Goal: Task Accomplishment & Management: Manage account settings

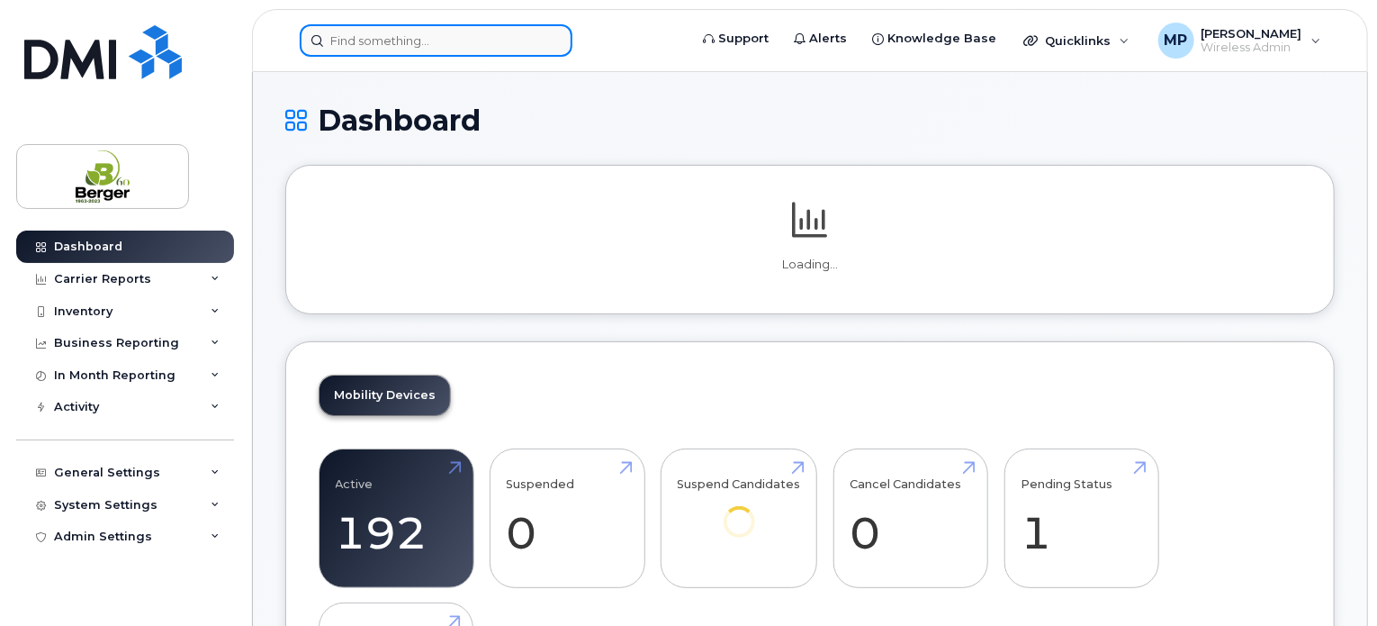
click at [408, 33] on input at bounding box center [436, 40] width 273 height 32
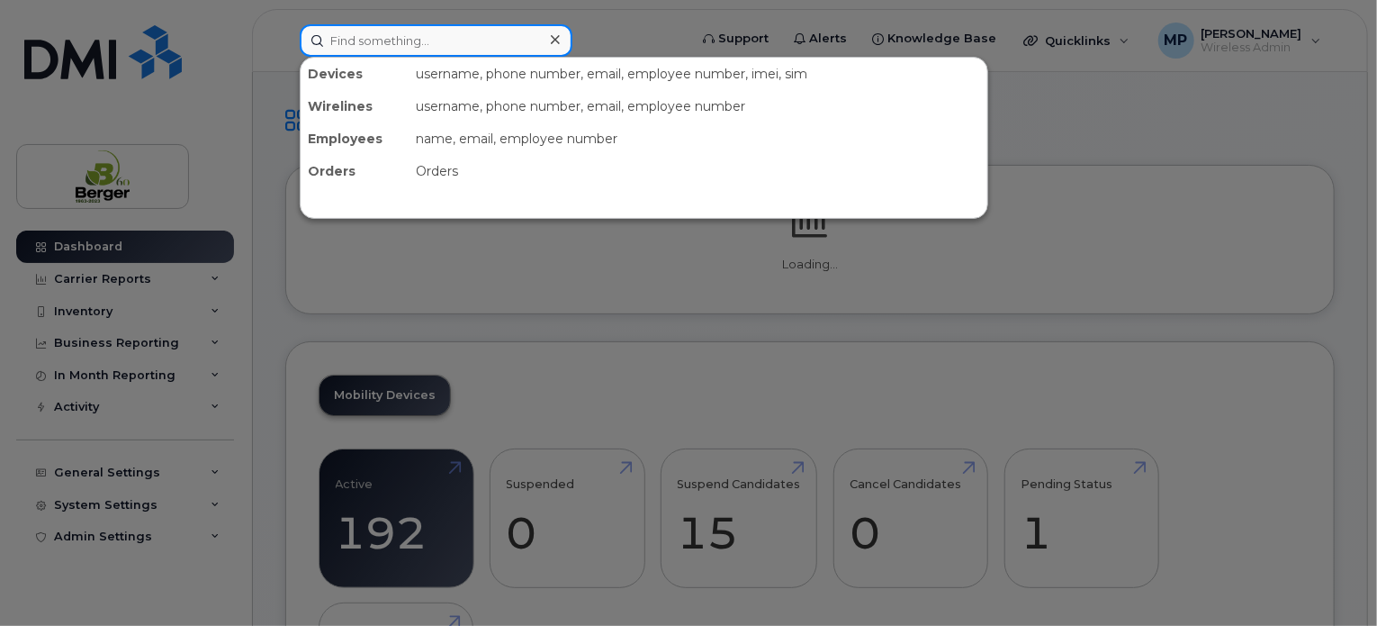
paste input "418-714-1565"
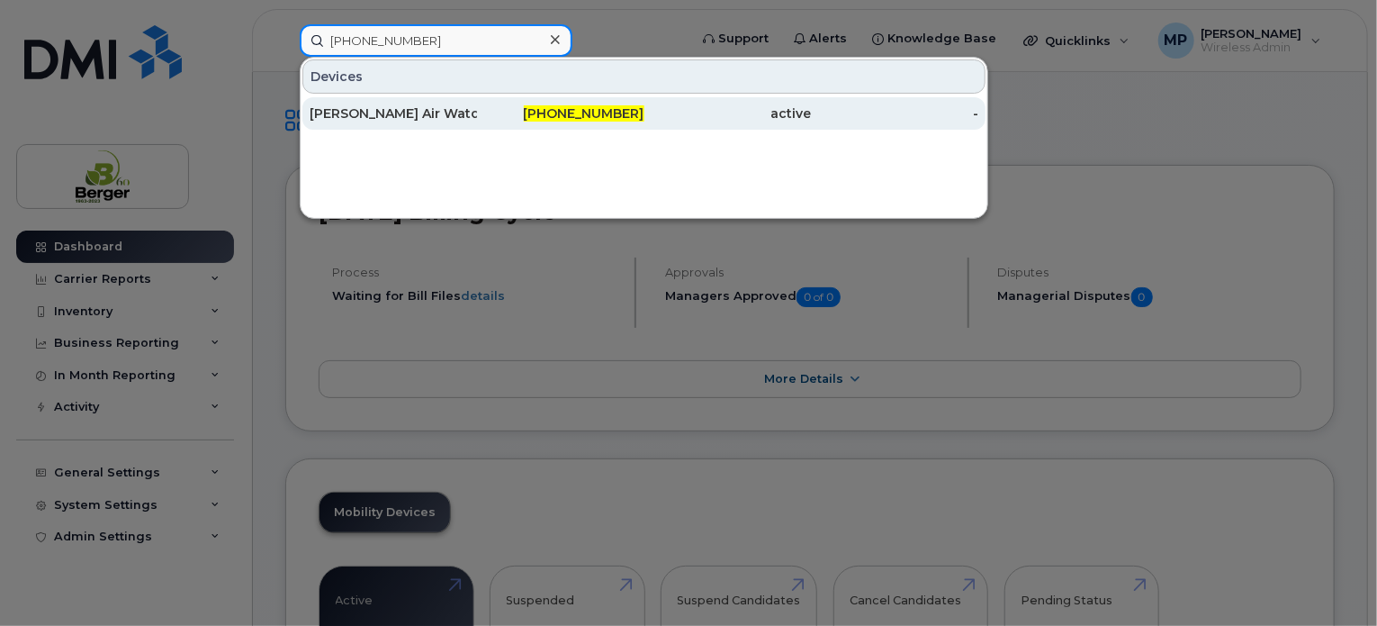
type input "418-714-1565"
click at [406, 109] on div "Valérie Berger Air Watch" at bounding box center [393, 113] width 167 height 18
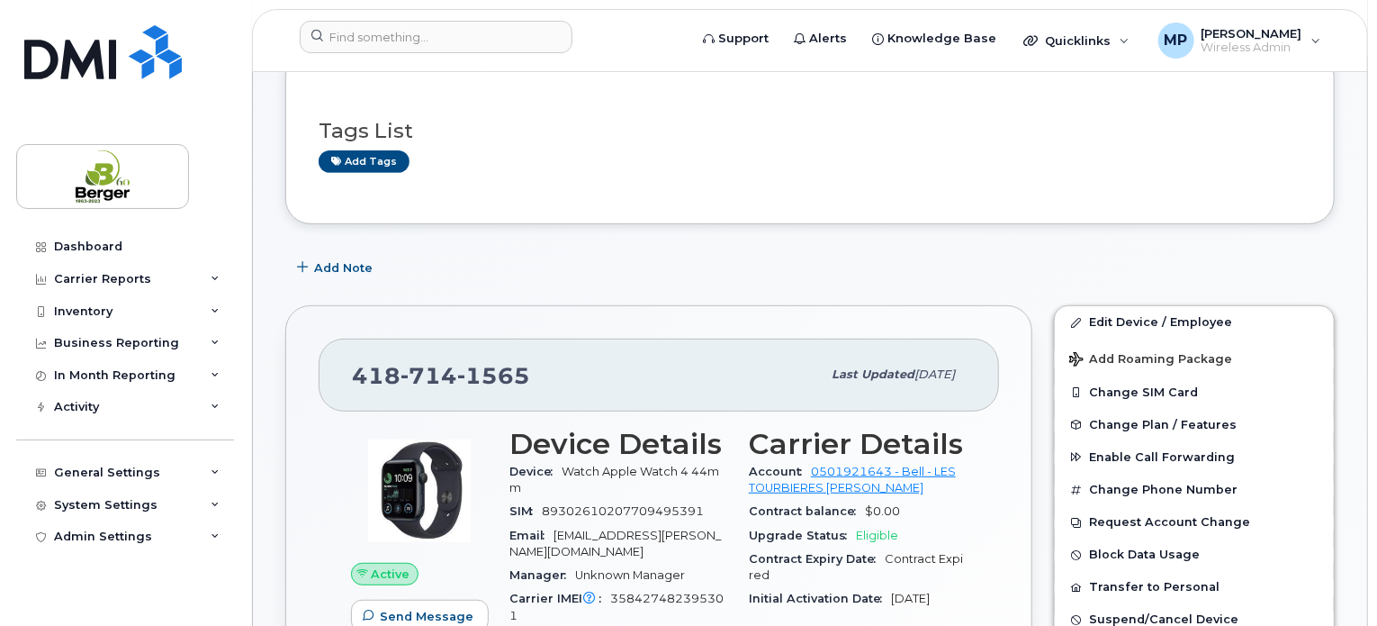
scroll to position [450, 0]
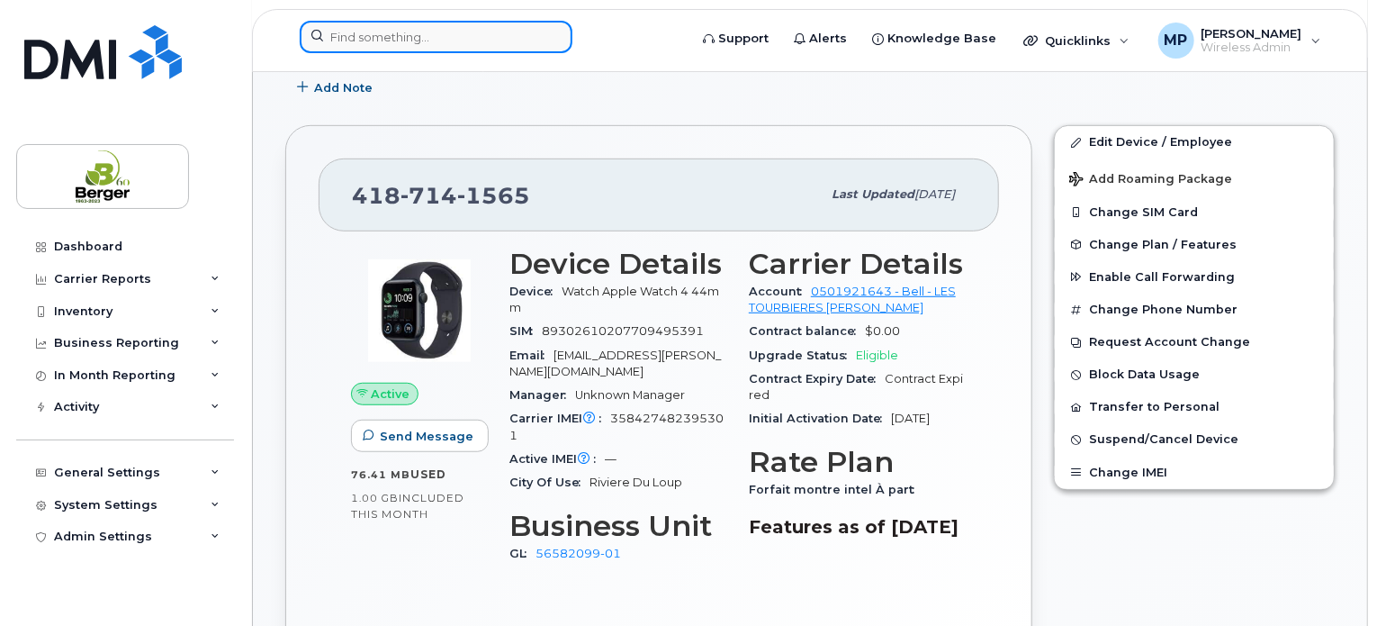
click at [437, 50] on input at bounding box center [436, 37] width 273 height 32
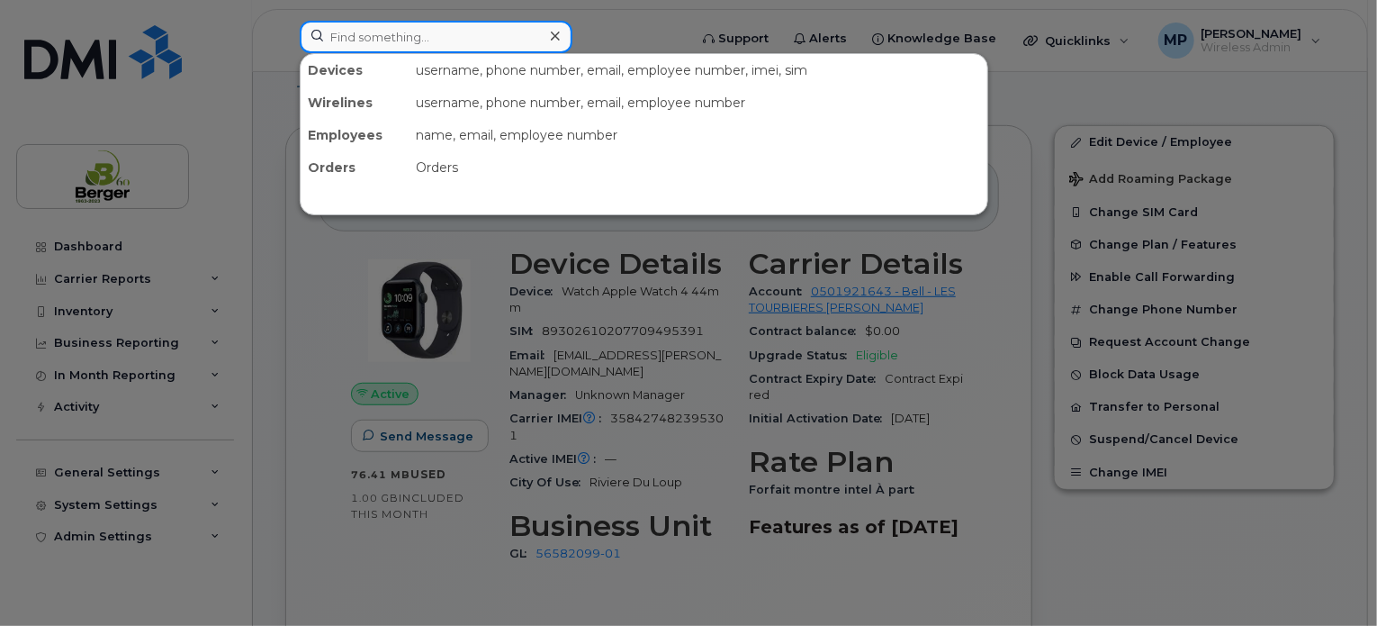
paste input "581-337-3931"
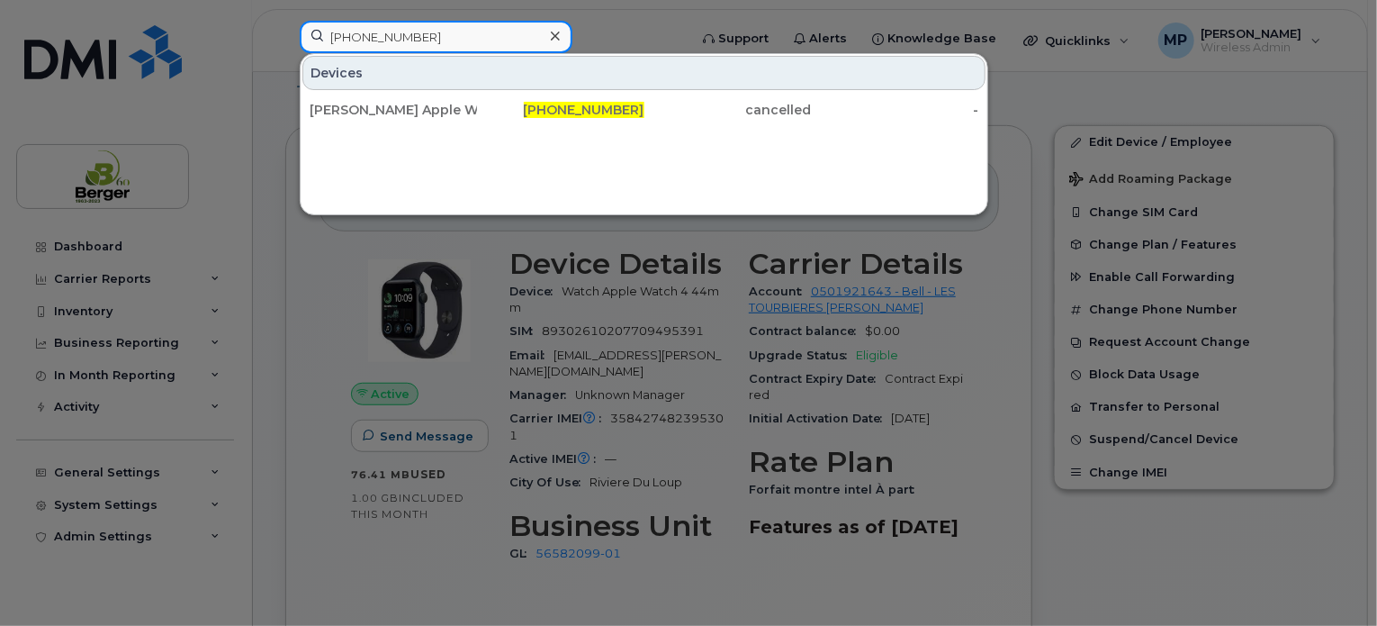
type input "581-337-3931"
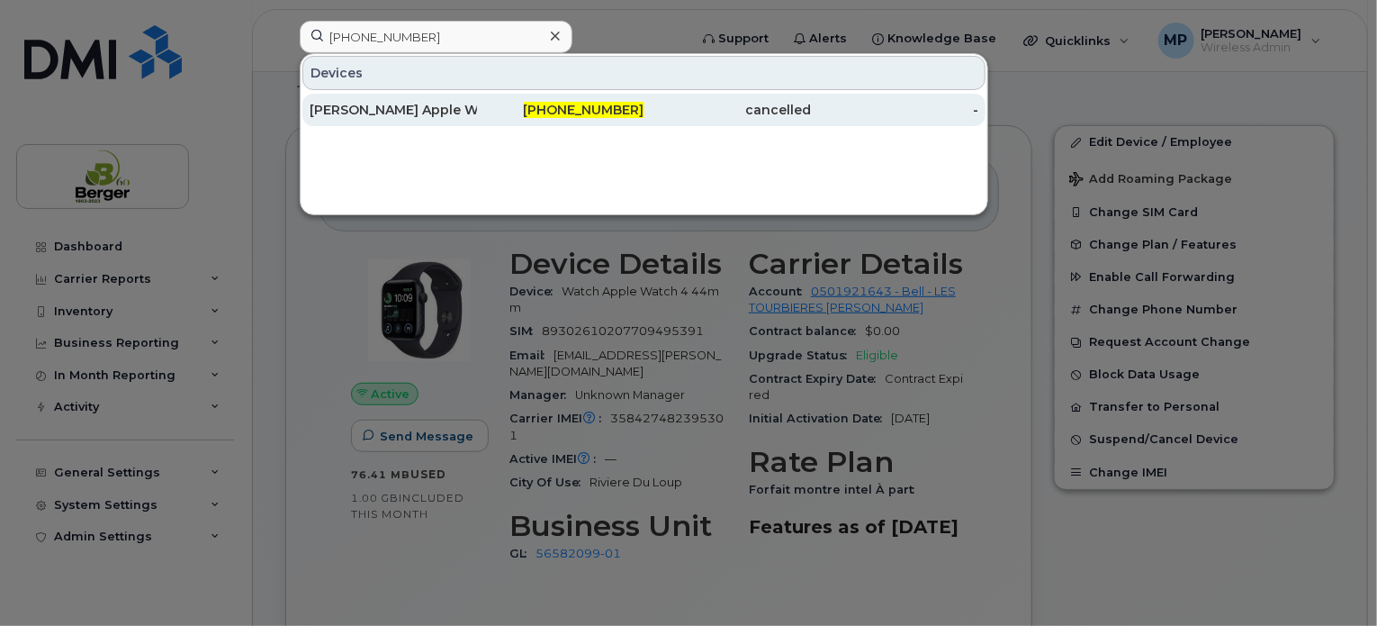
click at [394, 102] on div "Denis Deschênes Apple Watch" at bounding box center [393, 110] width 167 height 18
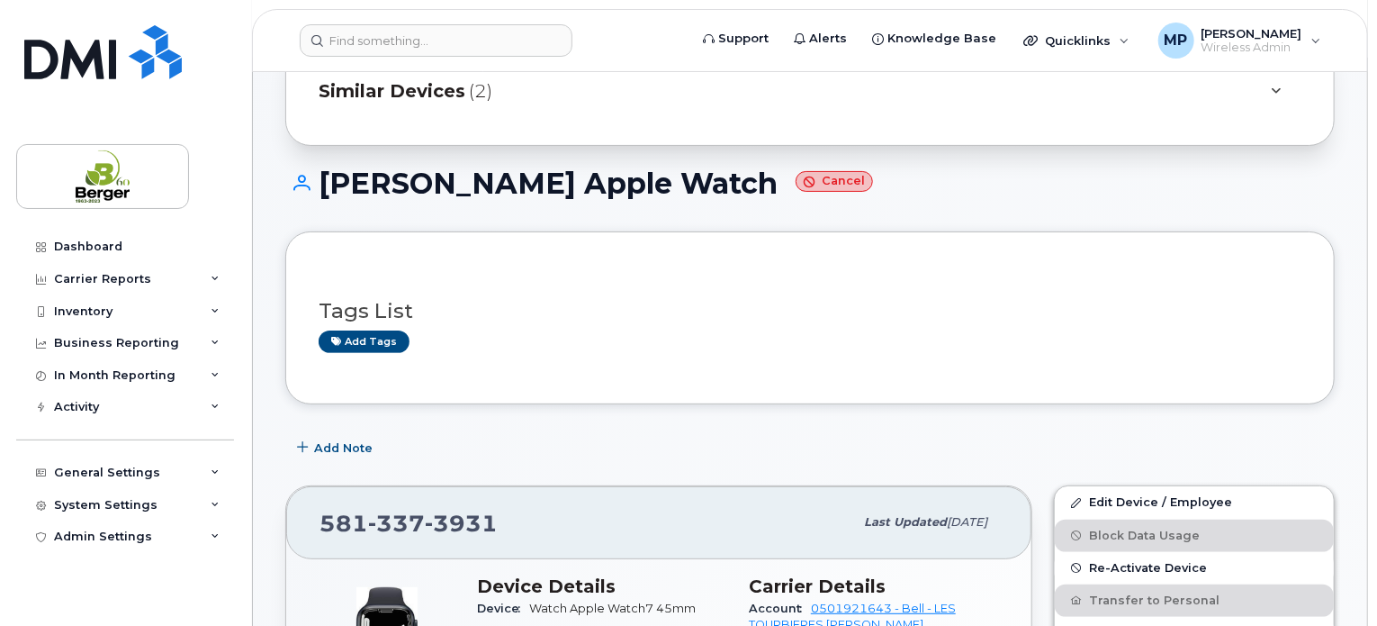
scroll to position [180, 0]
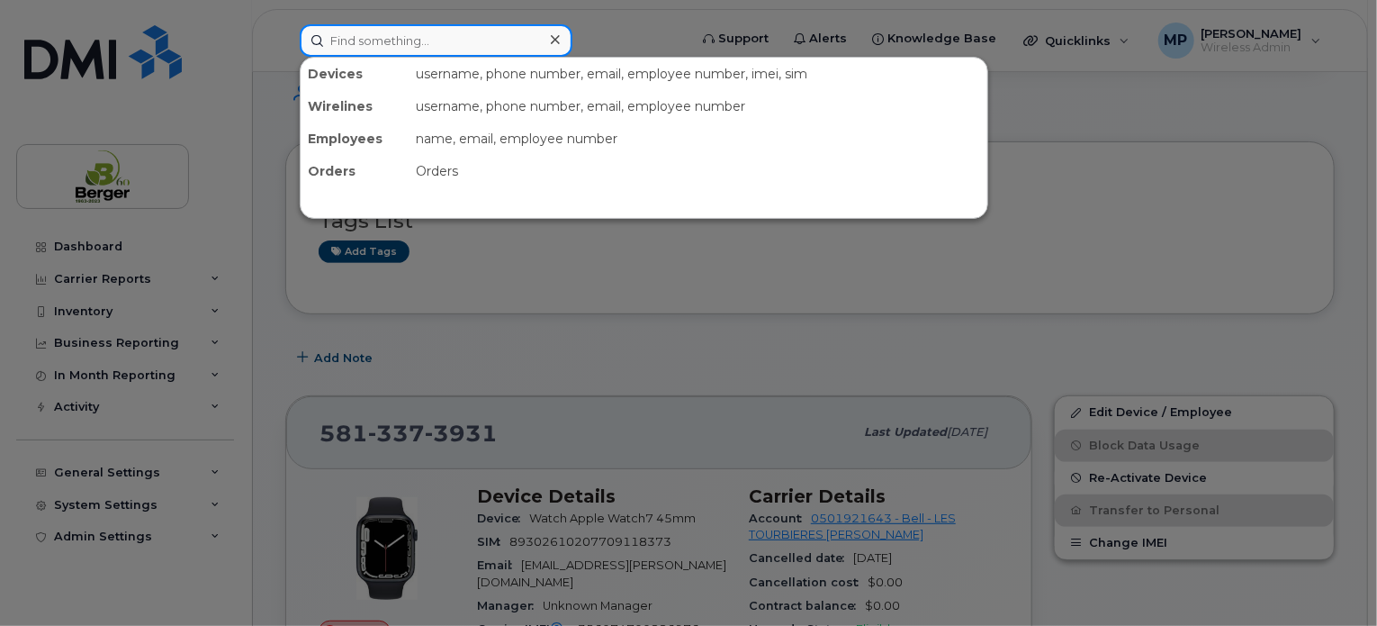
click at [394, 37] on input at bounding box center [436, 40] width 273 height 32
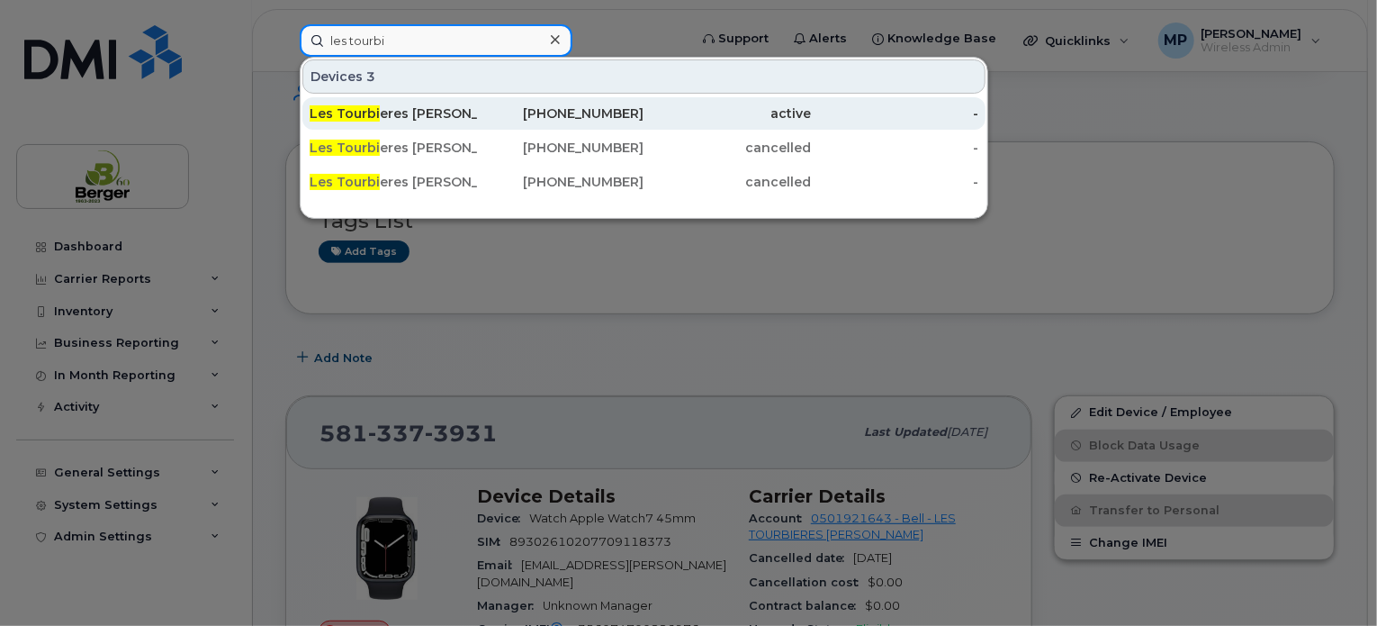
type input "les tourbi"
click at [428, 107] on div "Les Tourbi eres Berger" at bounding box center [393, 113] width 167 height 18
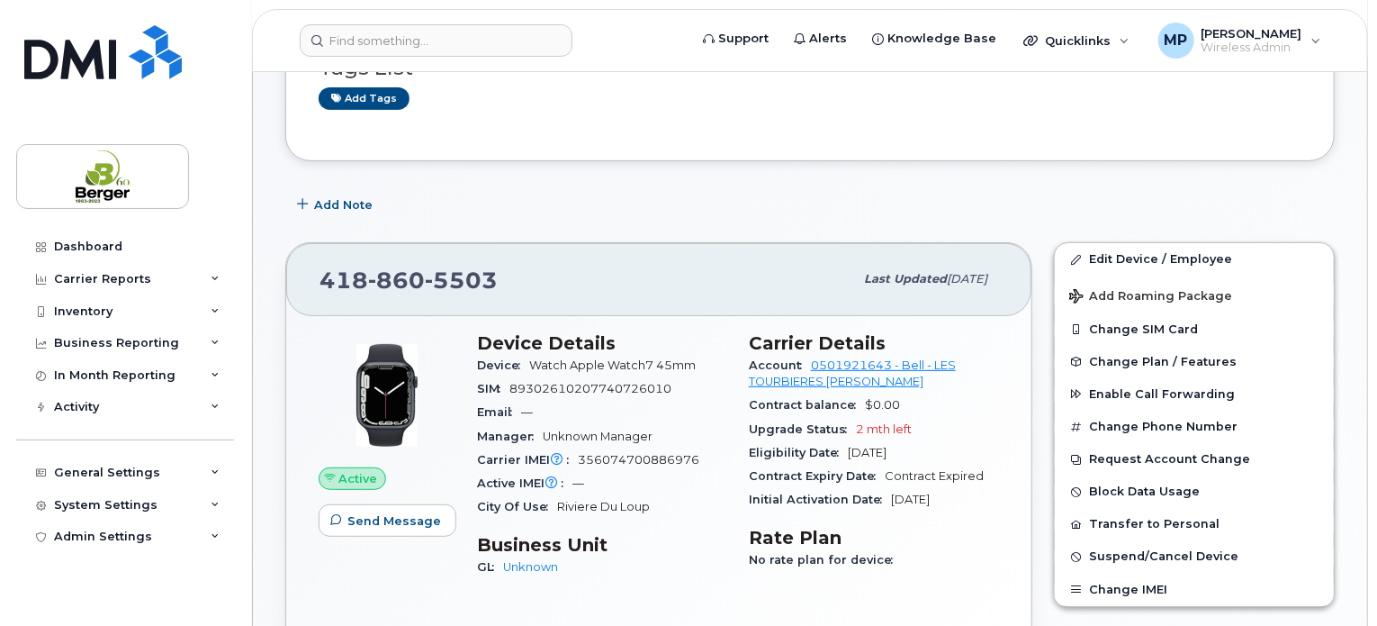
scroll to position [270, 0]
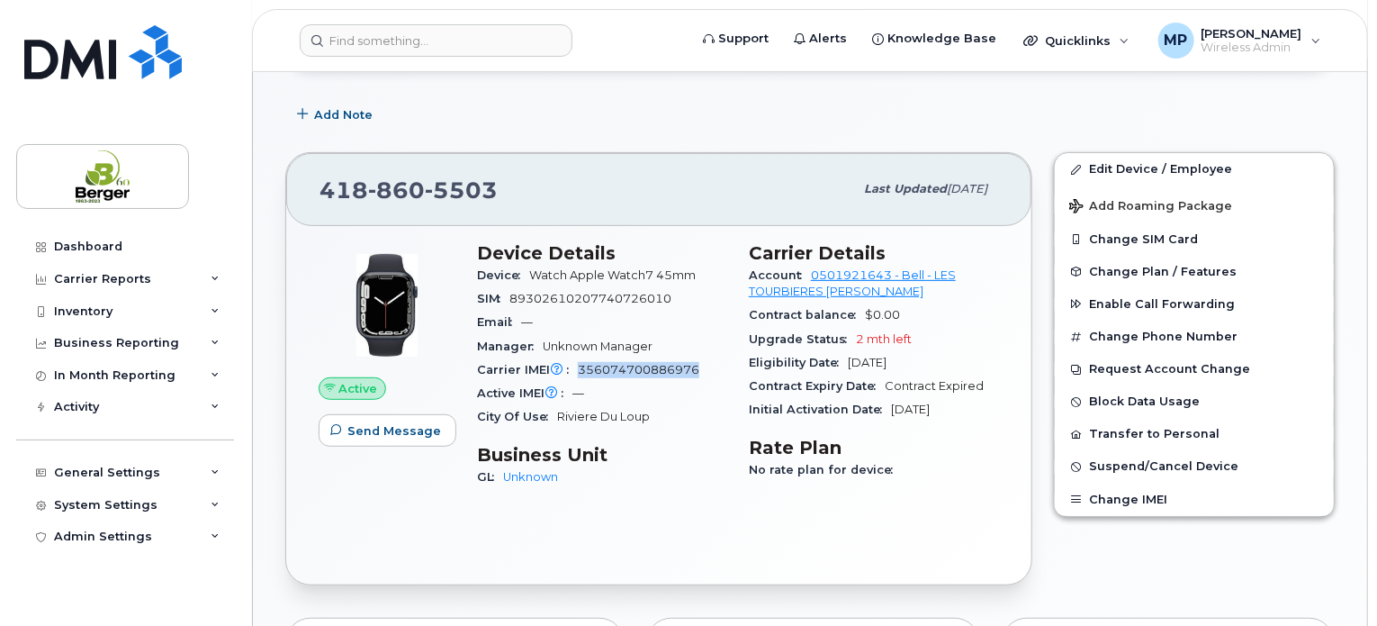
drag, startPoint x: 578, startPoint y: 367, endPoint x: 707, endPoint y: 367, distance: 129.6
click at [707, 367] on div "Carrier IMEI Carrier IMEI is reported during the last billing cycle or change o…" at bounding box center [602, 369] width 250 height 23
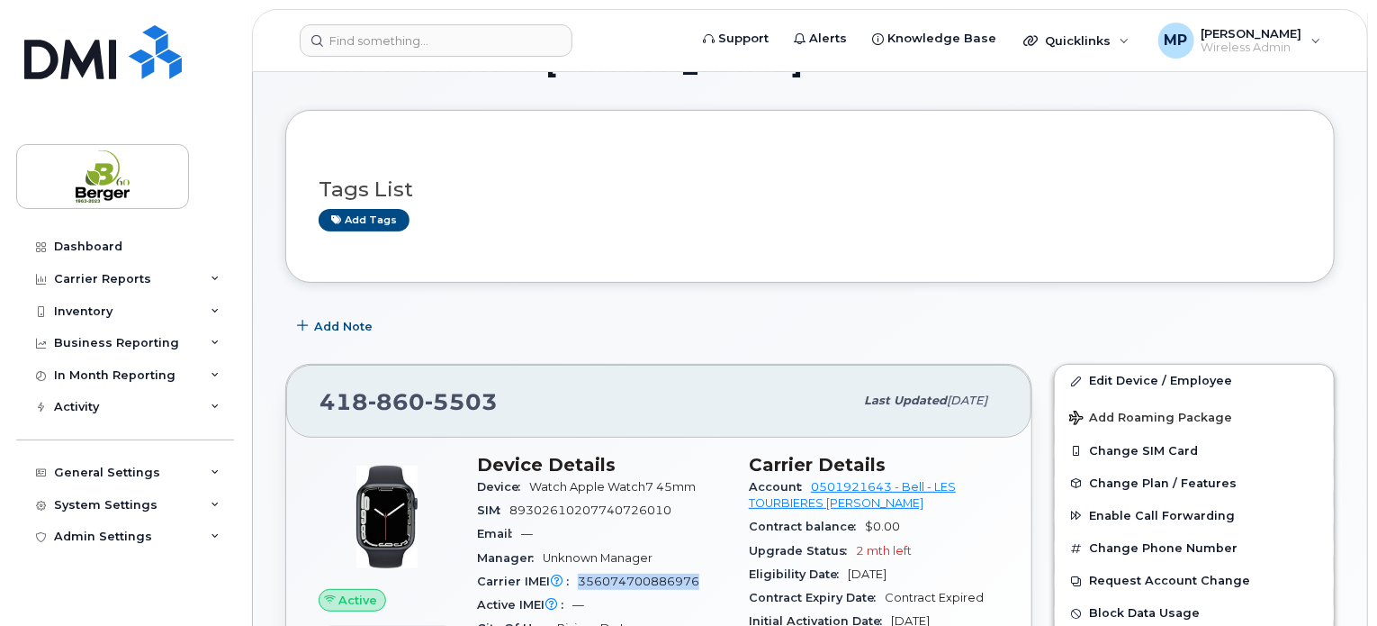
scroll to position [90, 0]
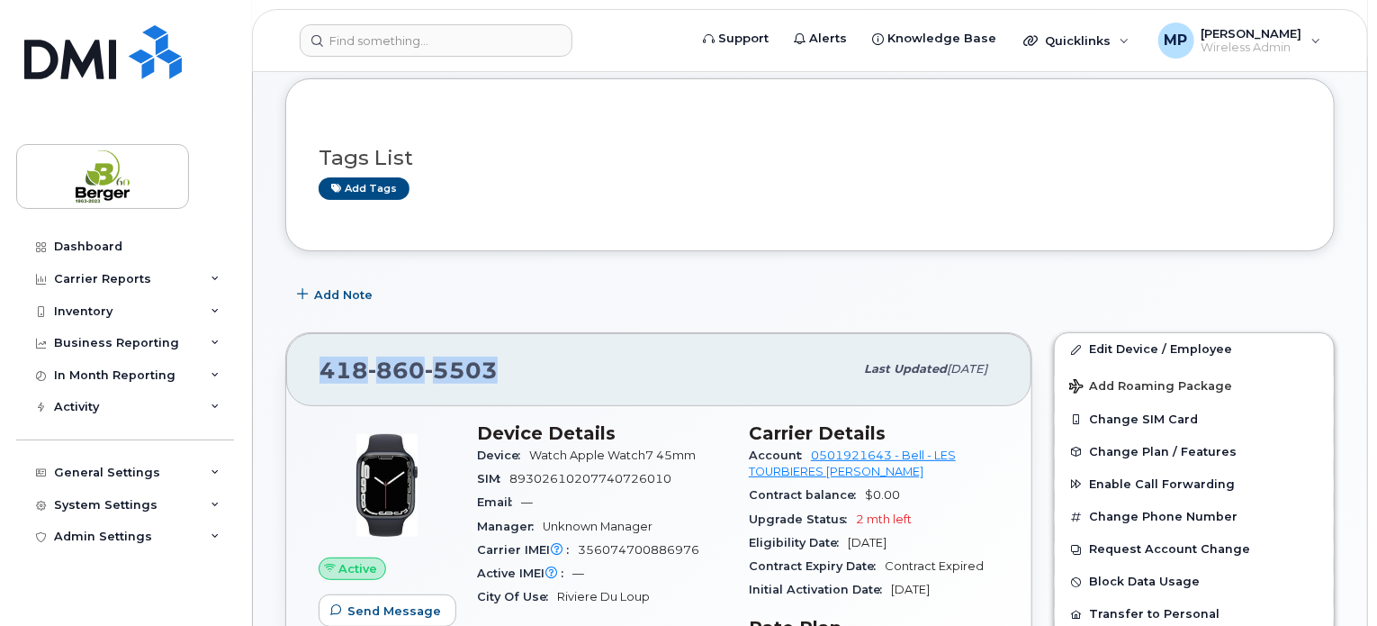
drag, startPoint x: 498, startPoint y: 363, endPoint x: 318, endPoint y: 371, distance: 180.2
click at [318, 371] on div "418 860 5503 Last updated Jul 31, 2025" at bounding box center [658, 369] width 745 height 72
copy span "418 860 5503"
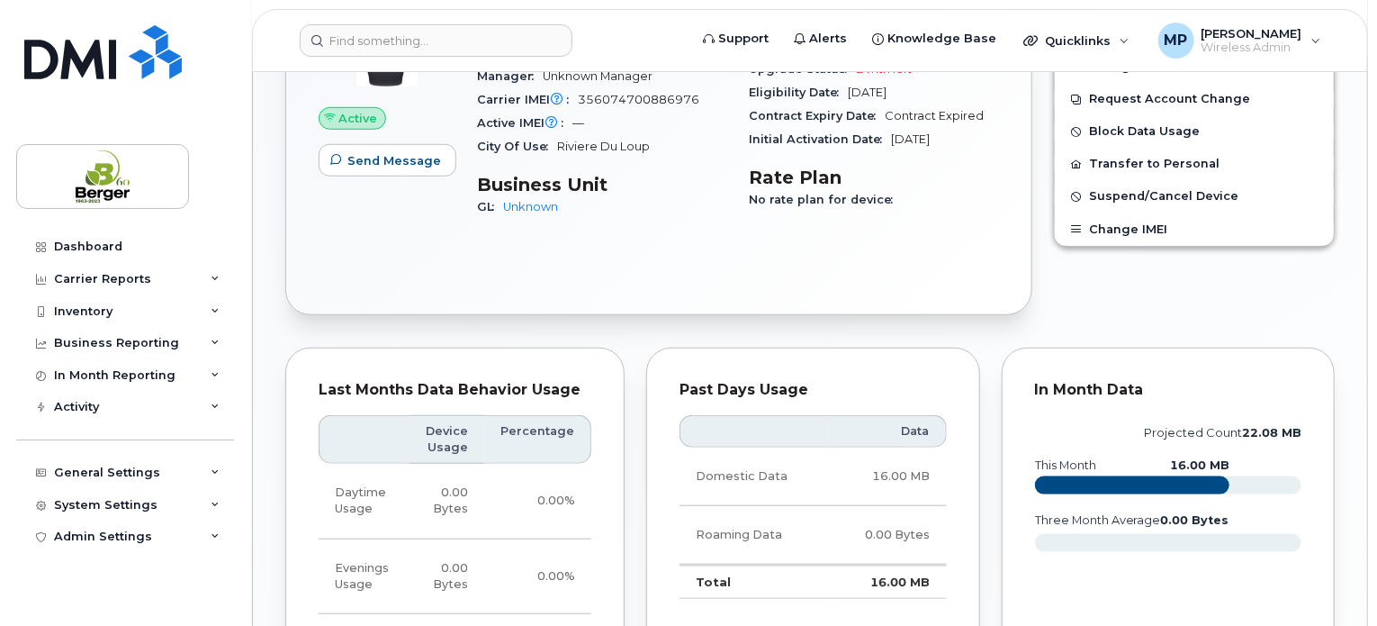
scroll to position [180, 0]
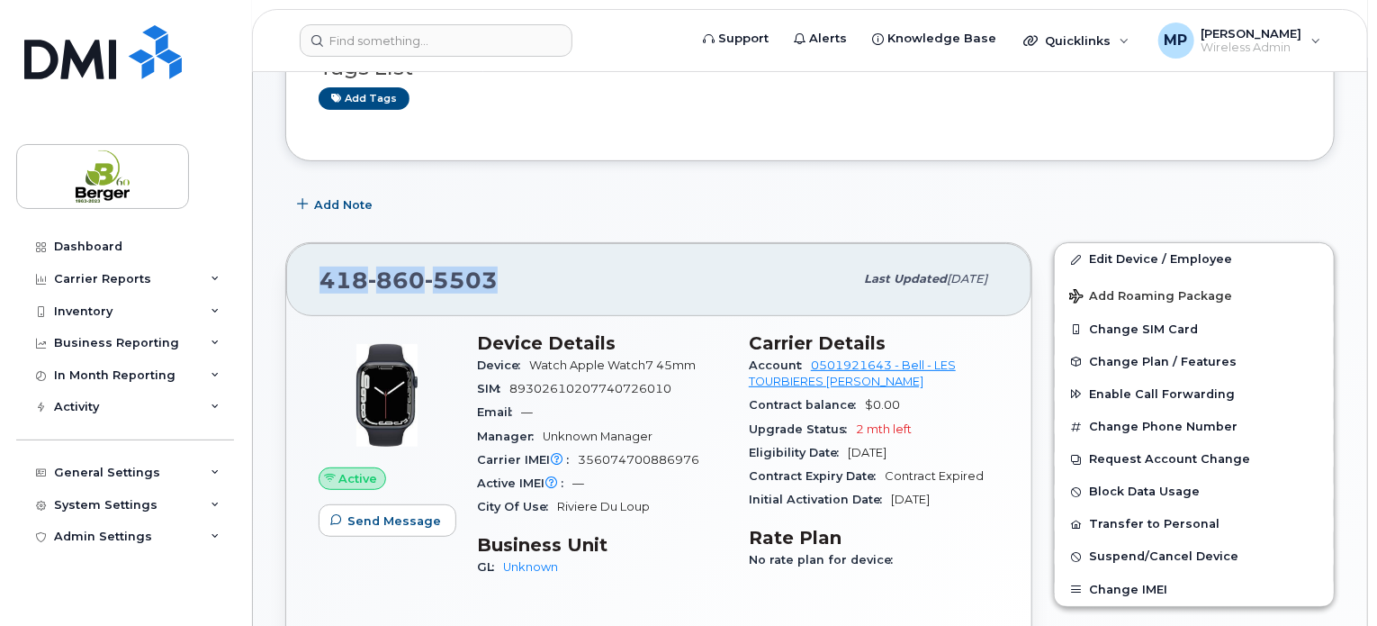
click at [613, 274] on div "418 860 5503" at bounding box center [587, 279] width 534 height 38
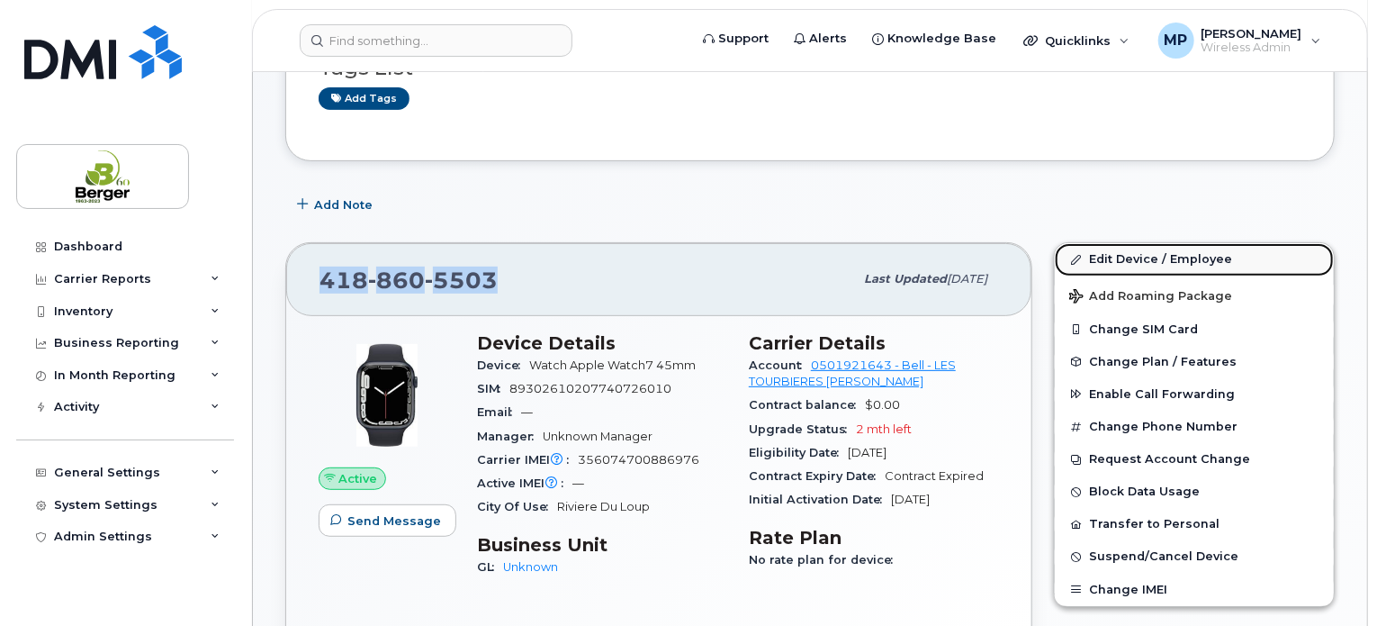
click at [1122, 258] on link "Edit Device / Employee" at bounding box center [1194, 259] width 279 height 32
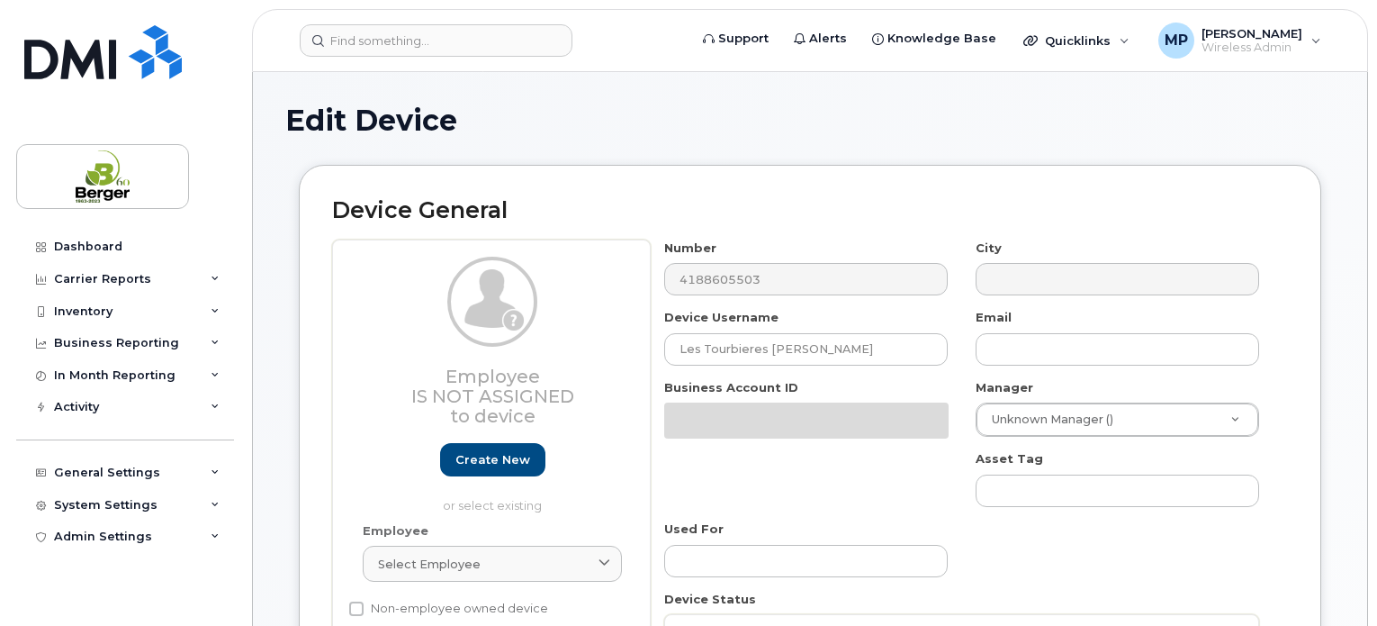
select select "19832070"
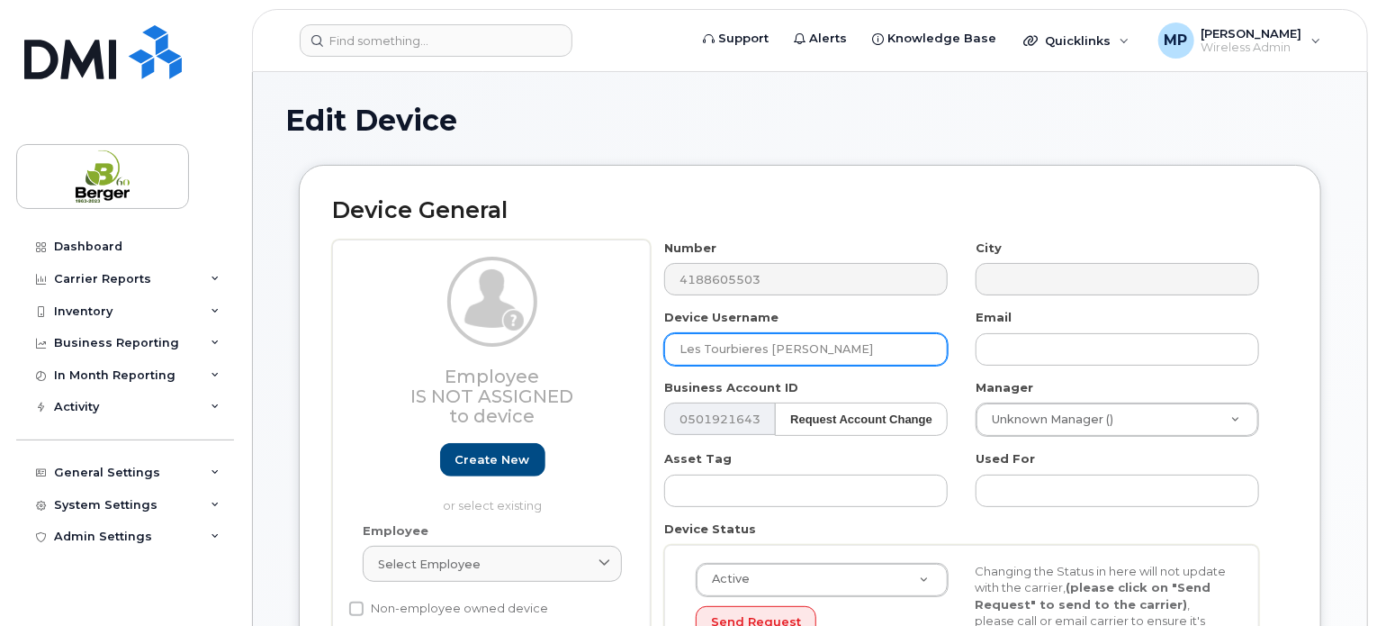
click at [799, 344] on input "Les Tourbieres Berger" at bounding box center [806, 349] width 284 height 32
drag, startPoint x: 691, startPoint y: 346, endPoint x: 620, endPoint y: 347, distance: 71.1
click at [620, 347] on div "Employee Is not assigned to device Create new or select existing Employee Selec…" at bounding box center [810, 475] width 956 height 472
type input "[PERSON_NAME]"
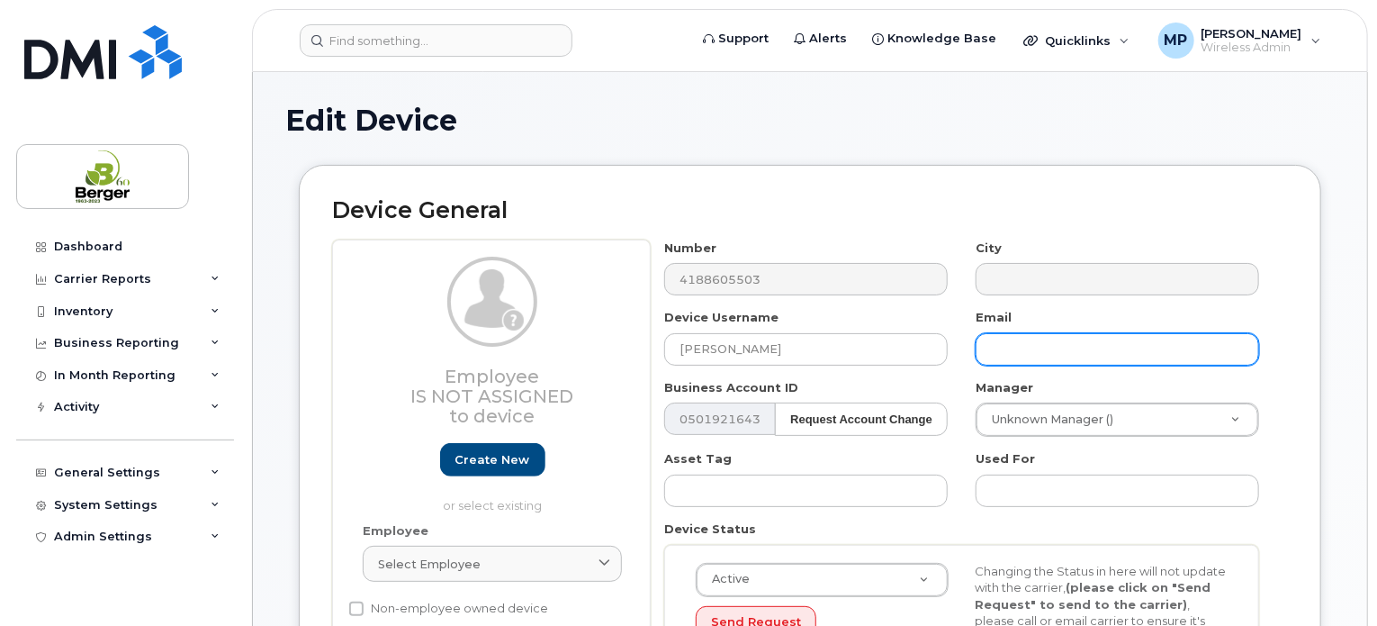
click at [1014, 352] on input "text" at bounding box center [1118, 349] width 284 height 32
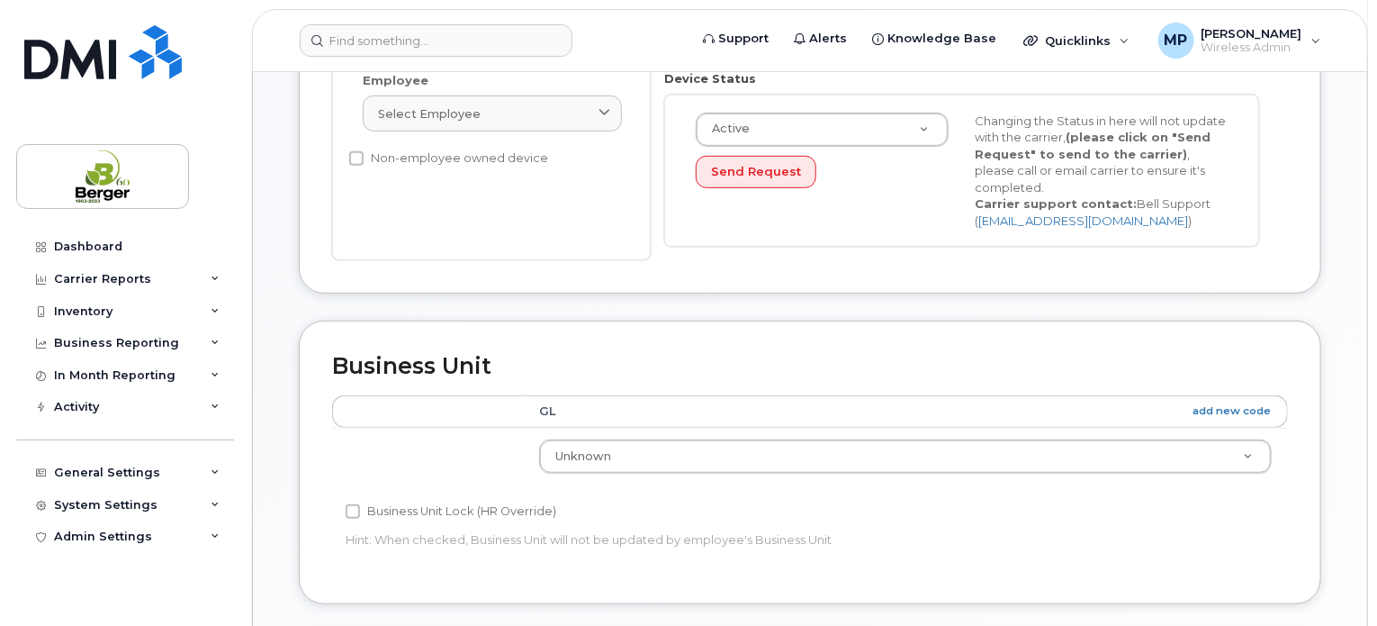
scroll to position [720, 0]
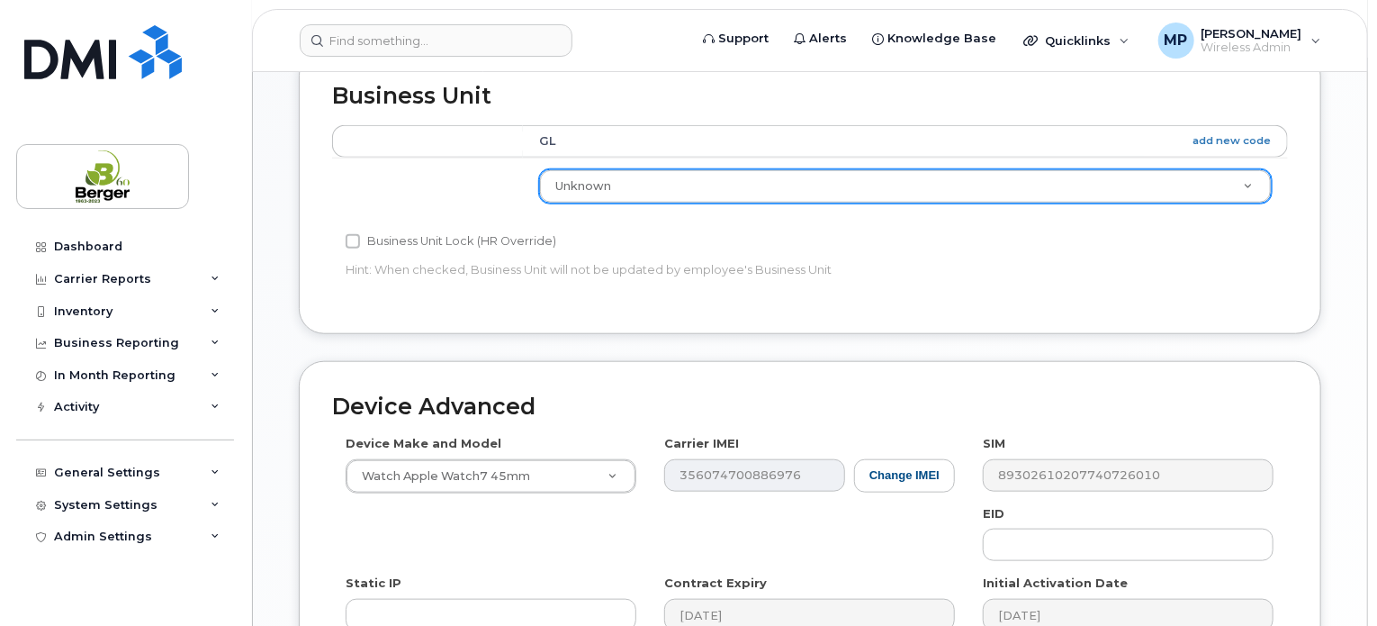
type input "[EMAIL_ADDRESS][PERSON_NAME][DOMAIN_NAME]"
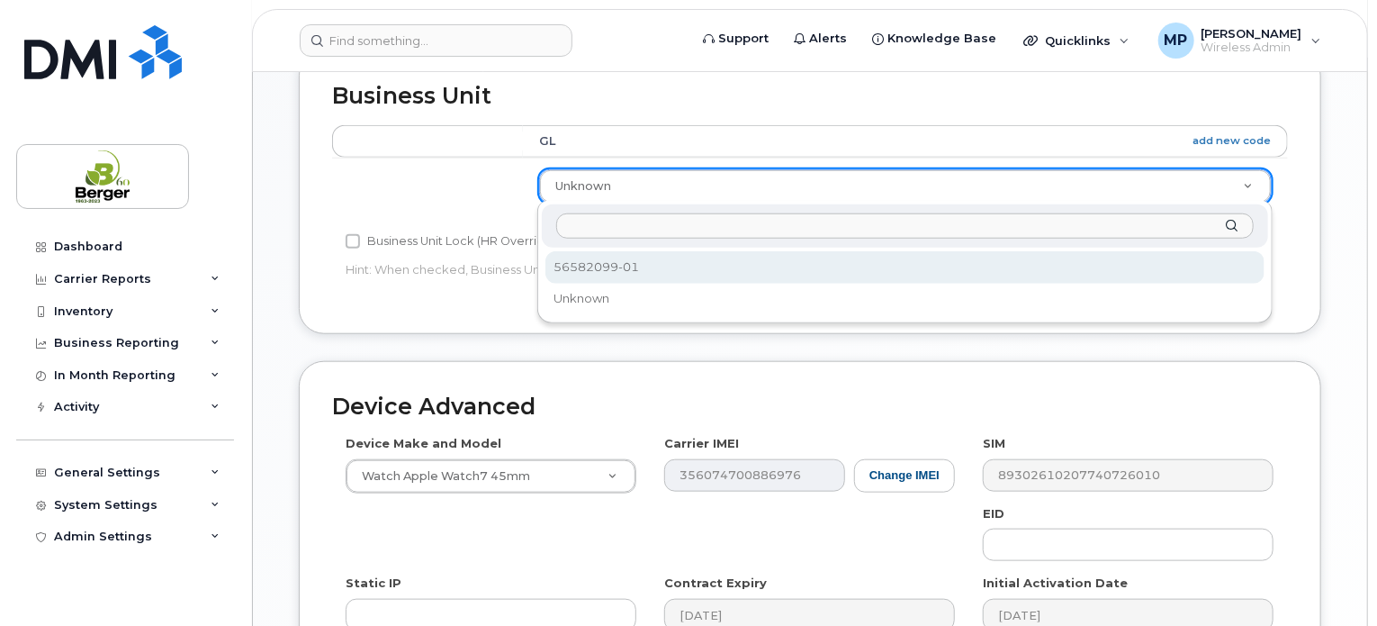
select select "19832071"
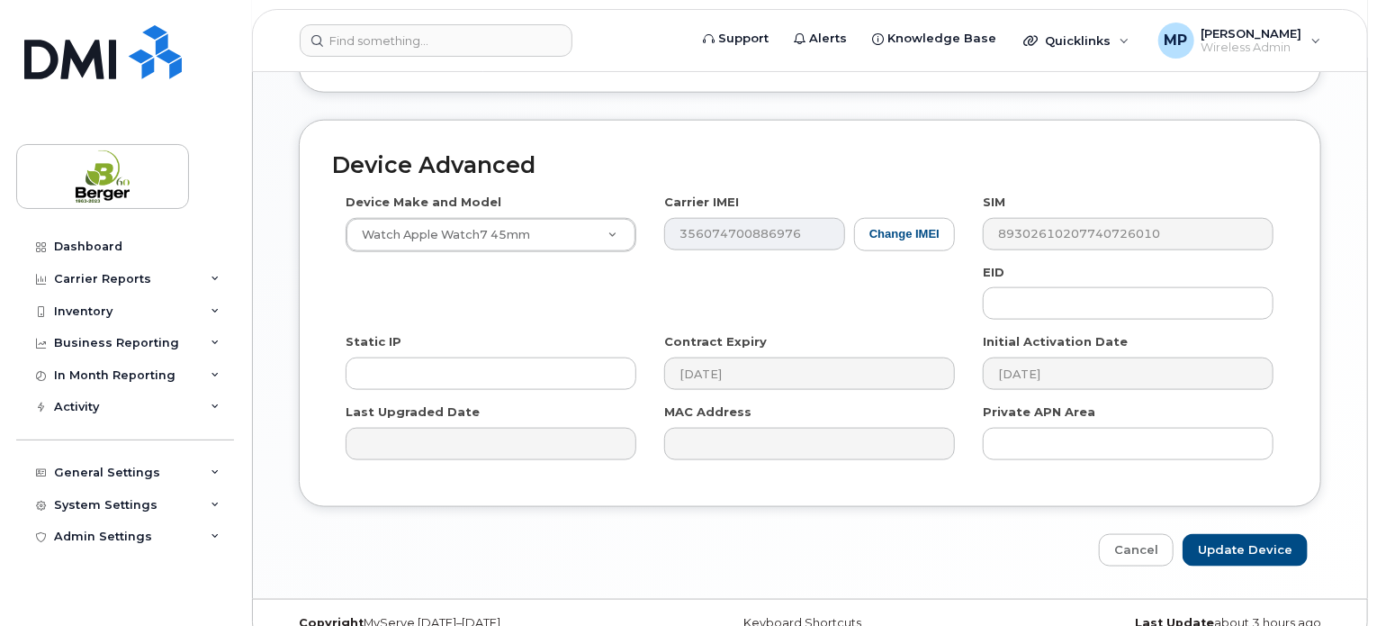
scroll to position [988, 0]
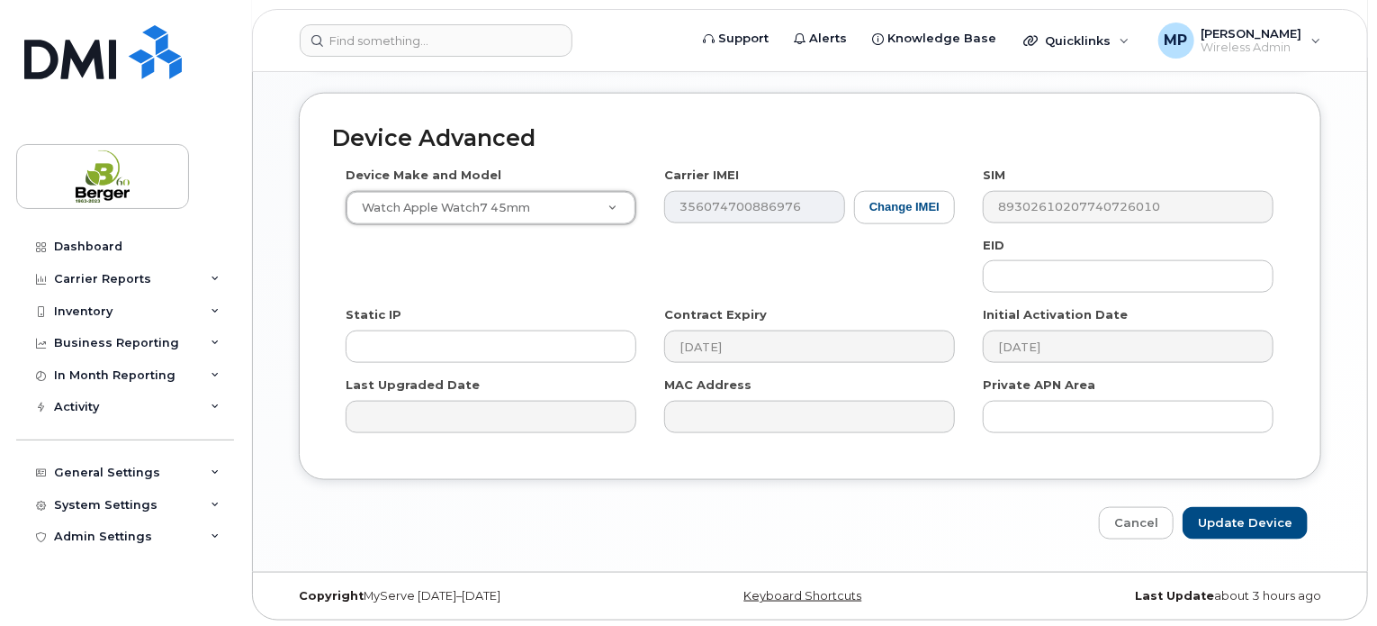
click at [645, 244] on div "Device Make and Model Watch Apple Watch7 45mm Android TCL 502 Watch Apple Watch…" at bounding box center [810, 306] width 956 height 279
click at [1269, 522] on input "Update Device" at bounding box center [1245, 523] width 125 height 33
type input "Saving..."
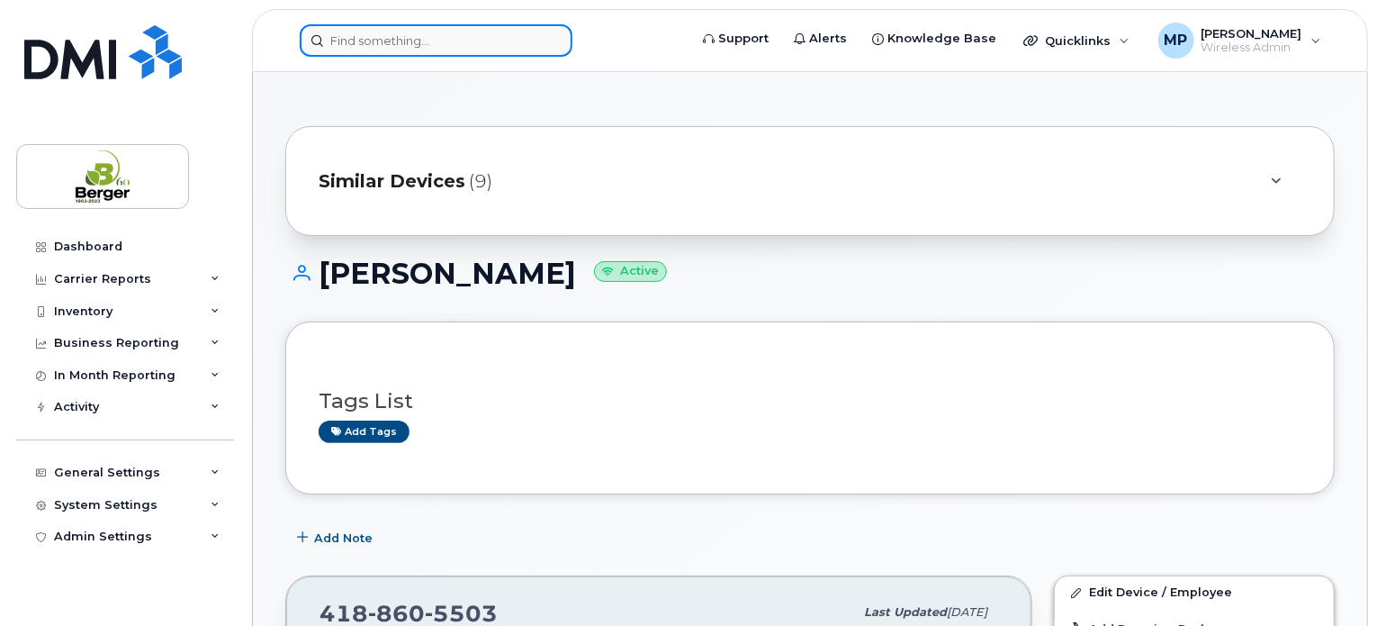
click at [432, 32] on input at bounding box center [436, 40] width 273 height 32
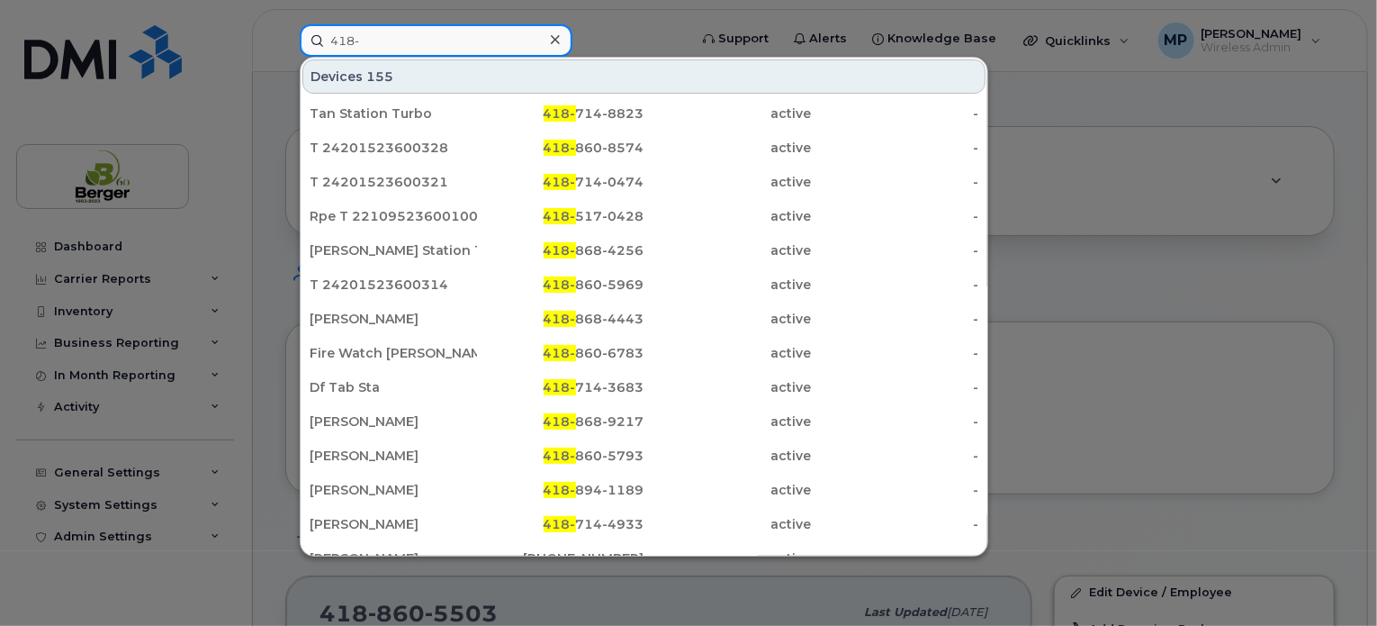
drag, startPoint x: 392, startPoint y: 37, endPoint x: 274, endPoint y: 42, distance: 118.9
click at [285, 40] on div "418- Devices 155 Tan Station Turbo [PHONE_NUMBER] active - T 24201523600328 [PH…" at bounding box center [487, 40] width 405 height 32
paste input "417-1565"
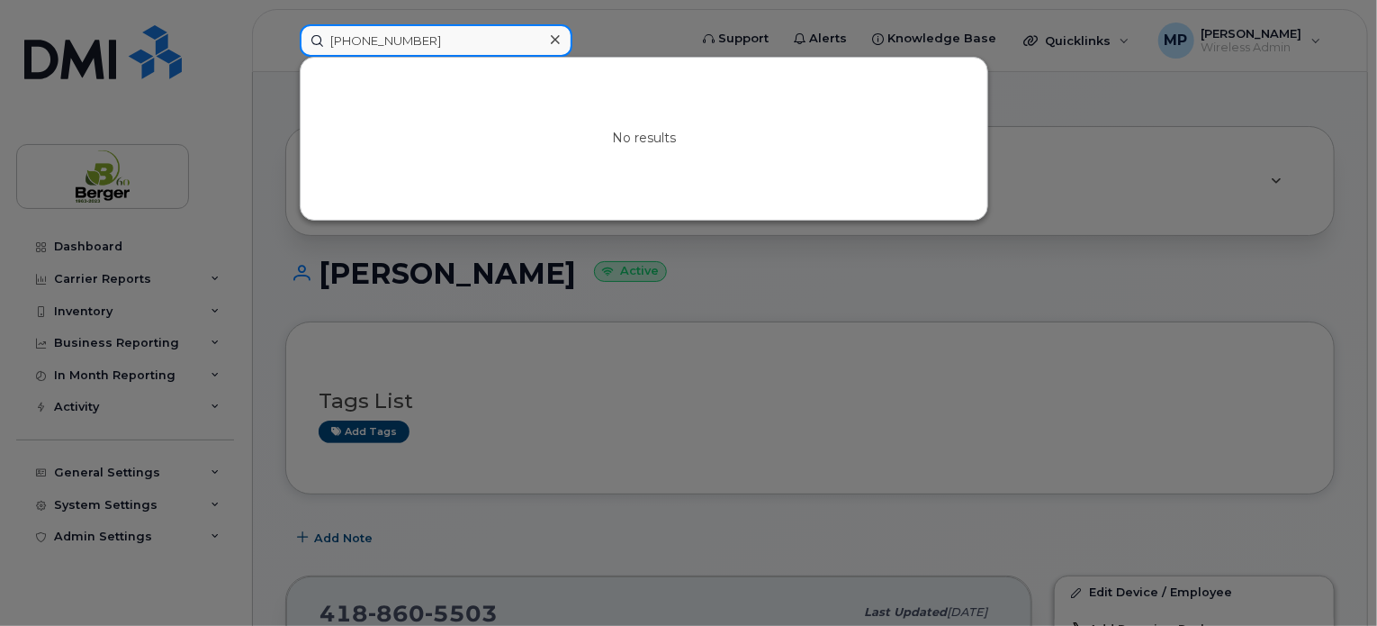
drag, startPoint x: 388, startPoint y: 40, endPoint x: 312, endPoint y: 42, distance: 75.7
click at [312, 42] on input "[PHONE_NUMBER]" at bounding box center [436, 40] width 273 height 32
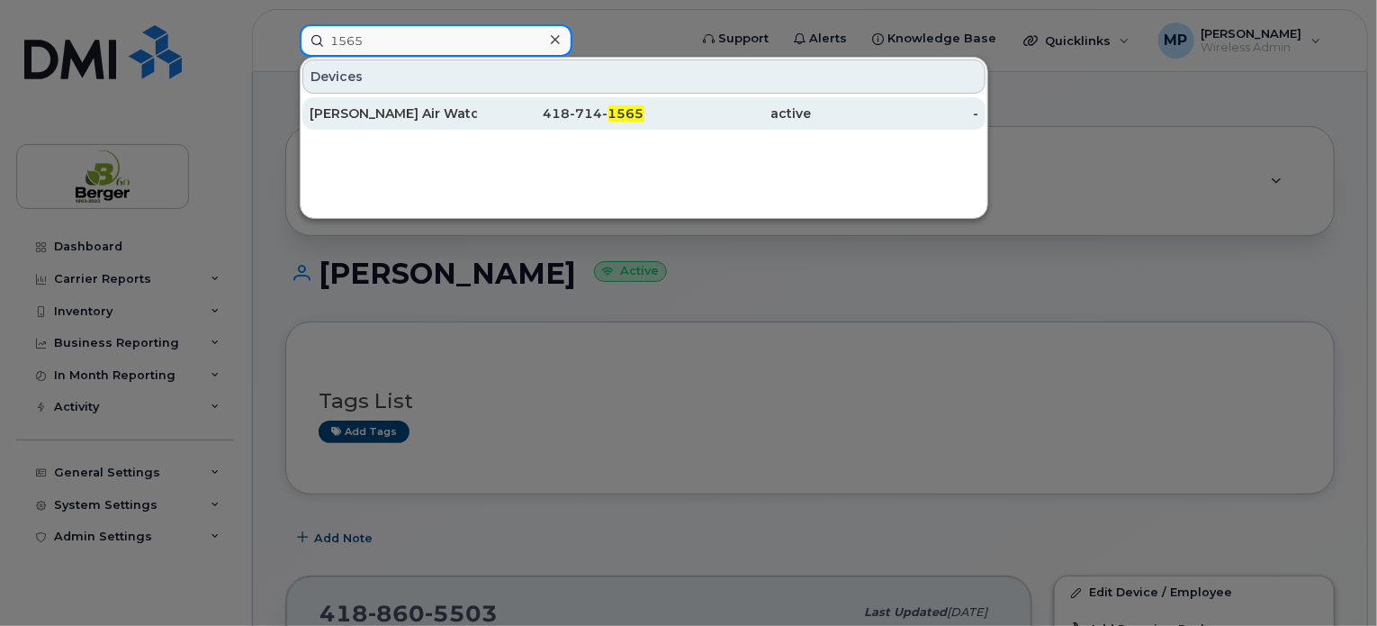
type input "1565"
click at [386, 106] on div "[PERSON_NAME] Air Watch" at bounding box center [393, 113] width 167 height 18
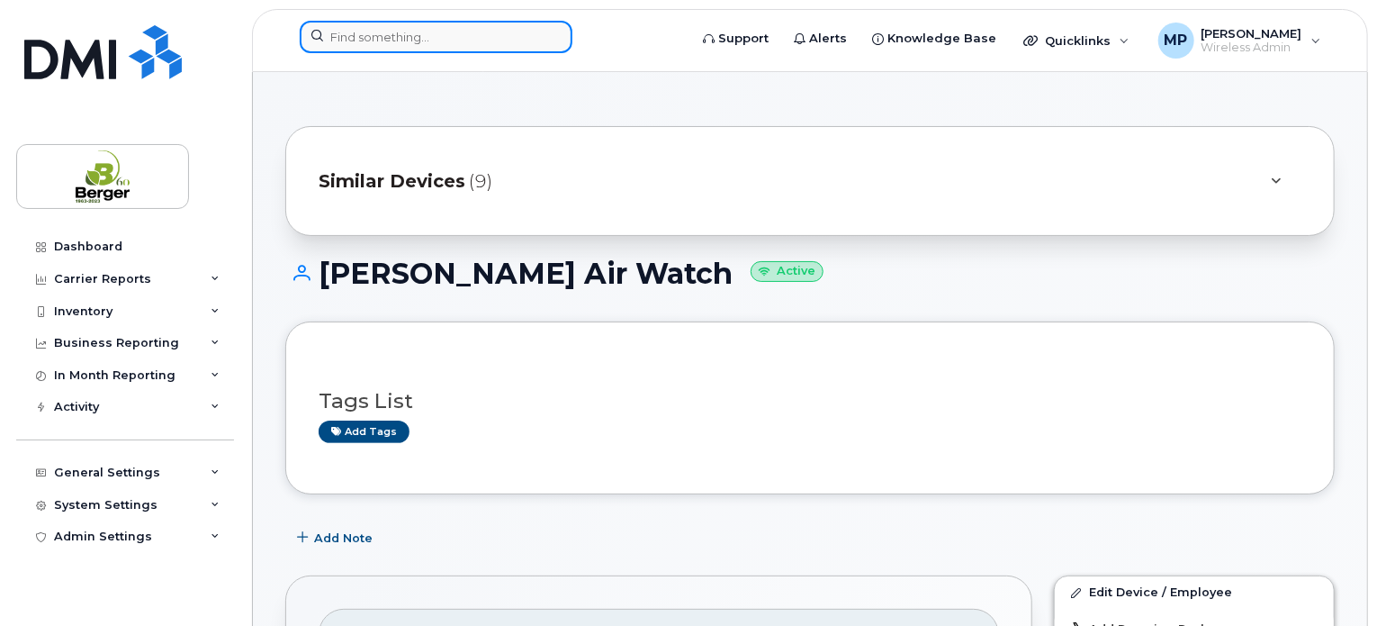
click at [454, 41] on input at bounding box center [436, 37] width 273 height 32
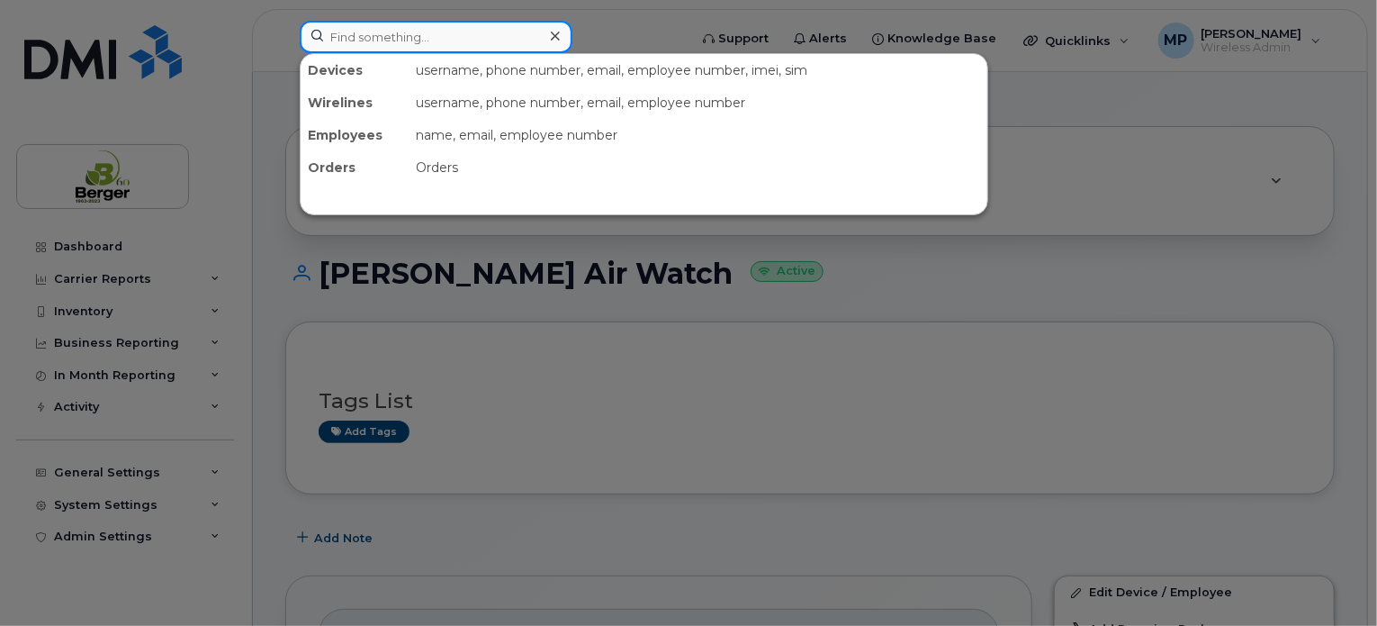
paste input "418-860-5503"
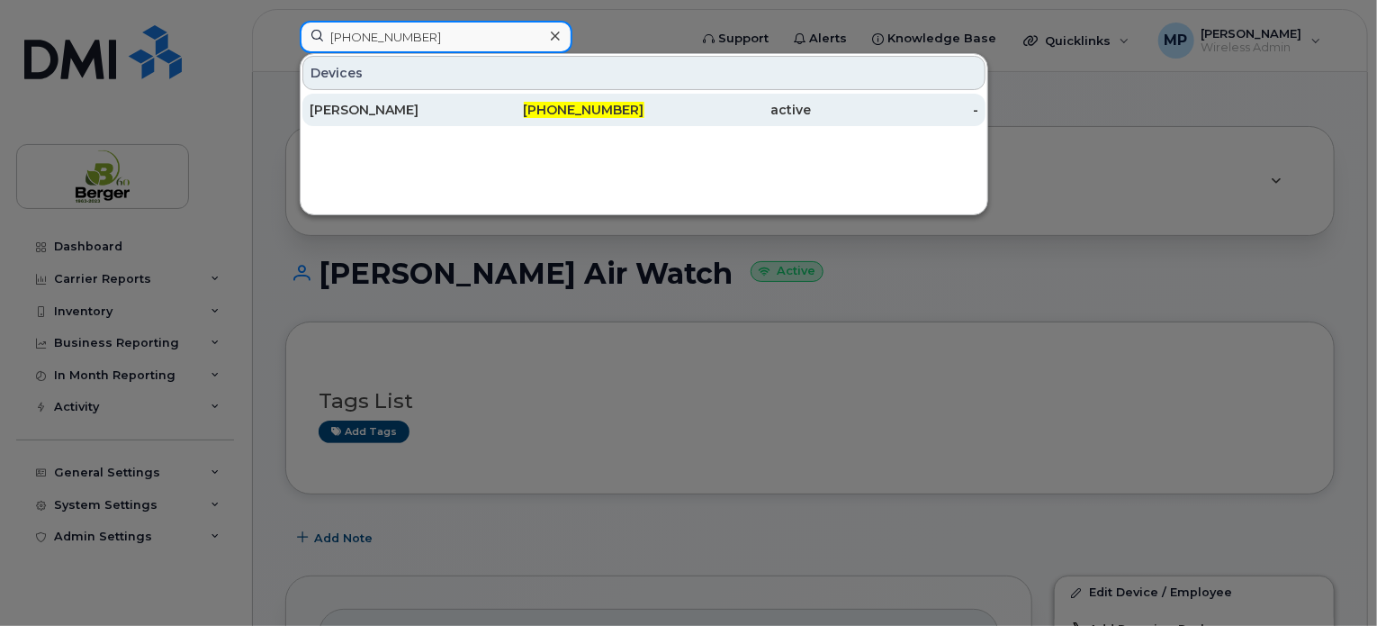
type input "418-860-5503"
click at [392, 113] on div "[PERSON_NAME]" at bounding box center [393, 110] width 167 height 18
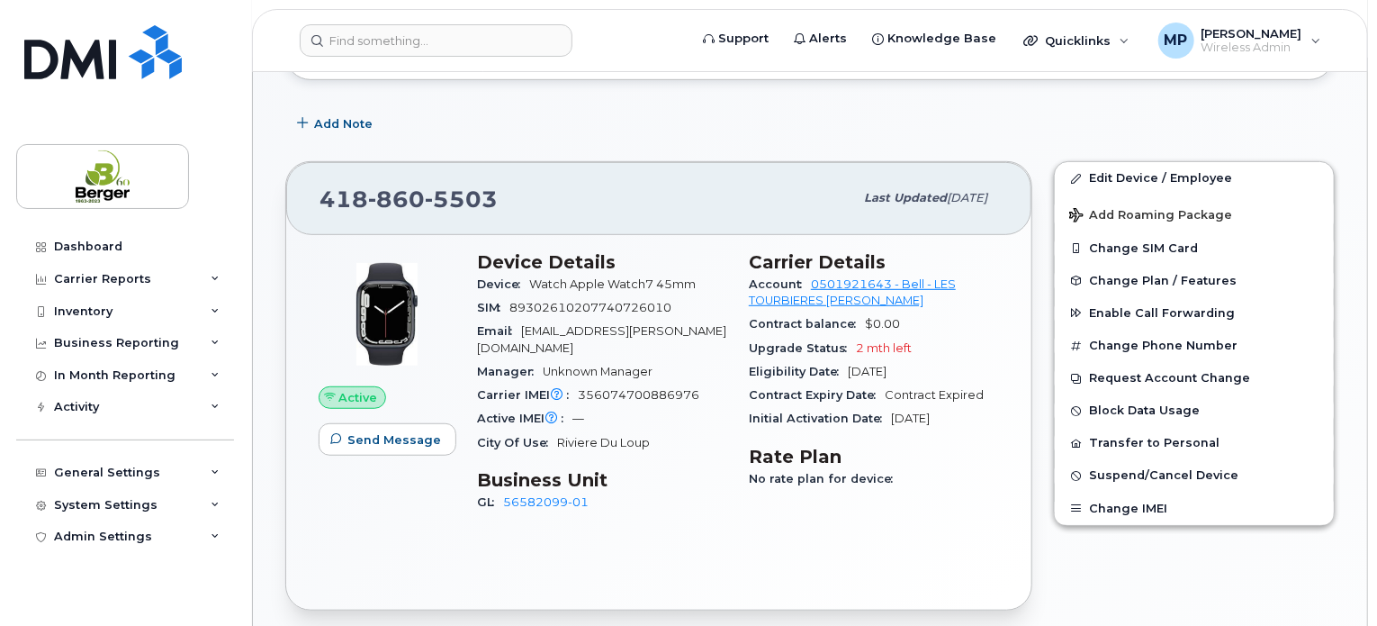
scroll to position [450, 0]
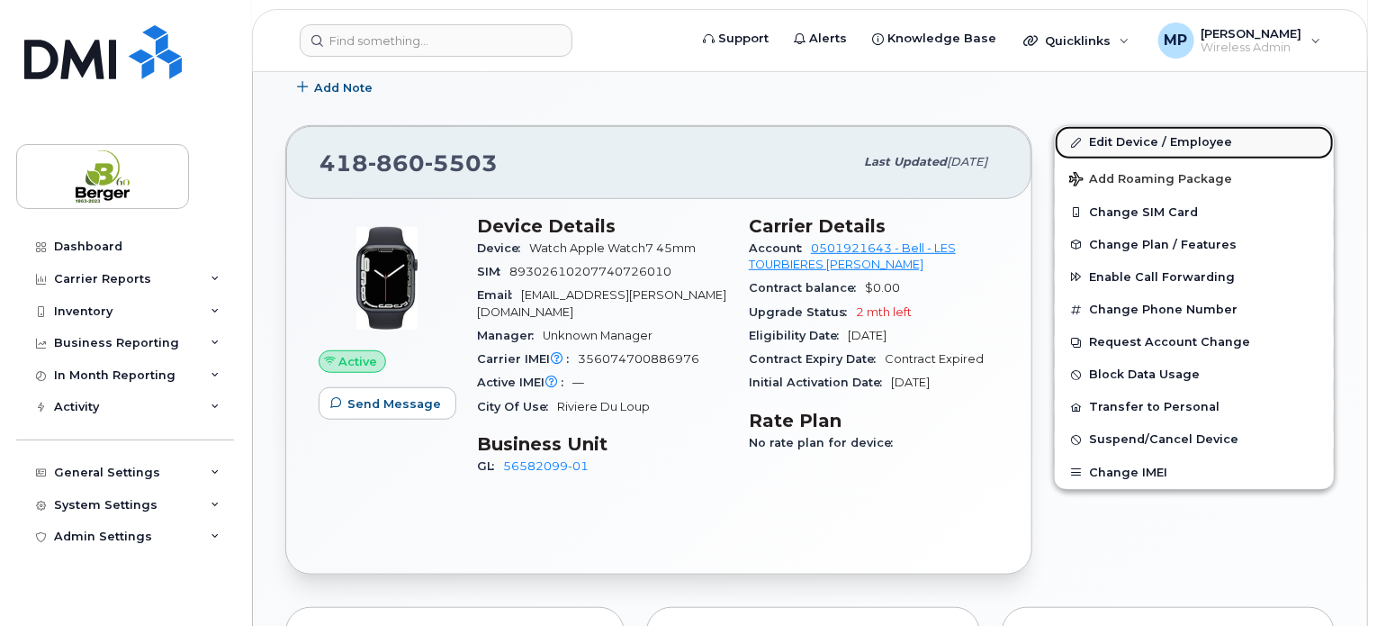
click at [1167, 144] on link "Edit Device / Employee" at bounding box center [1194, 142] width 279 height 32
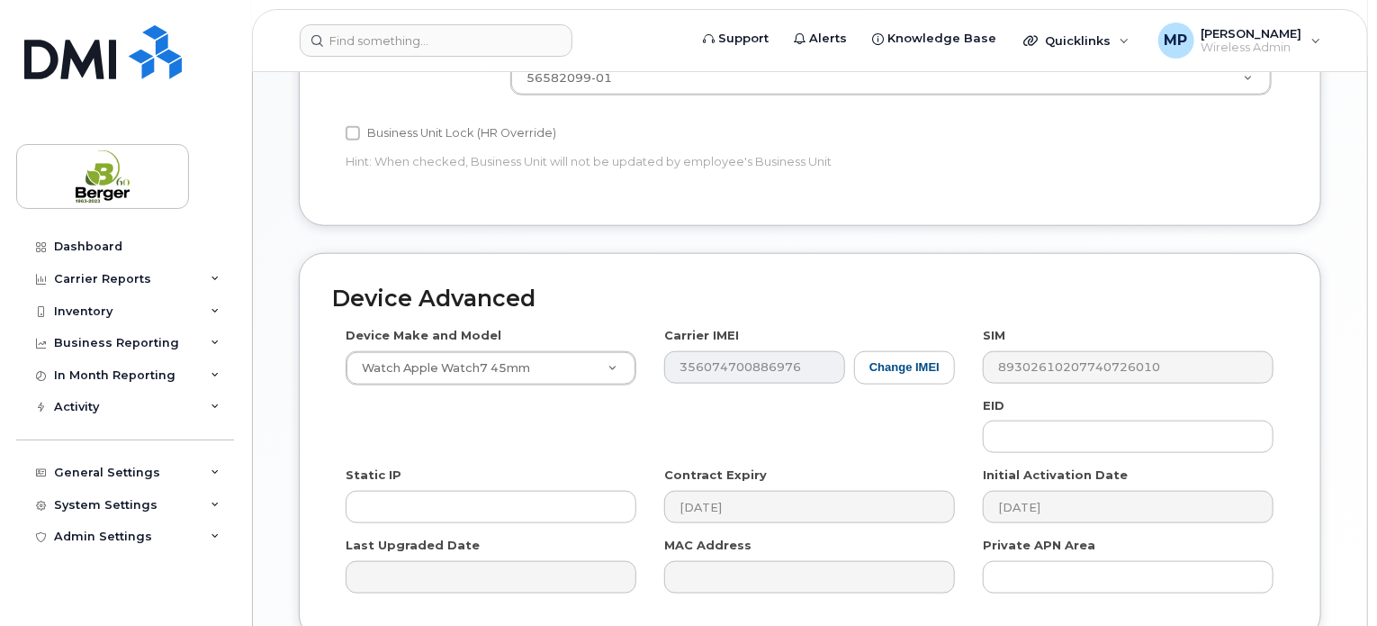
scroll to position [808, 0]
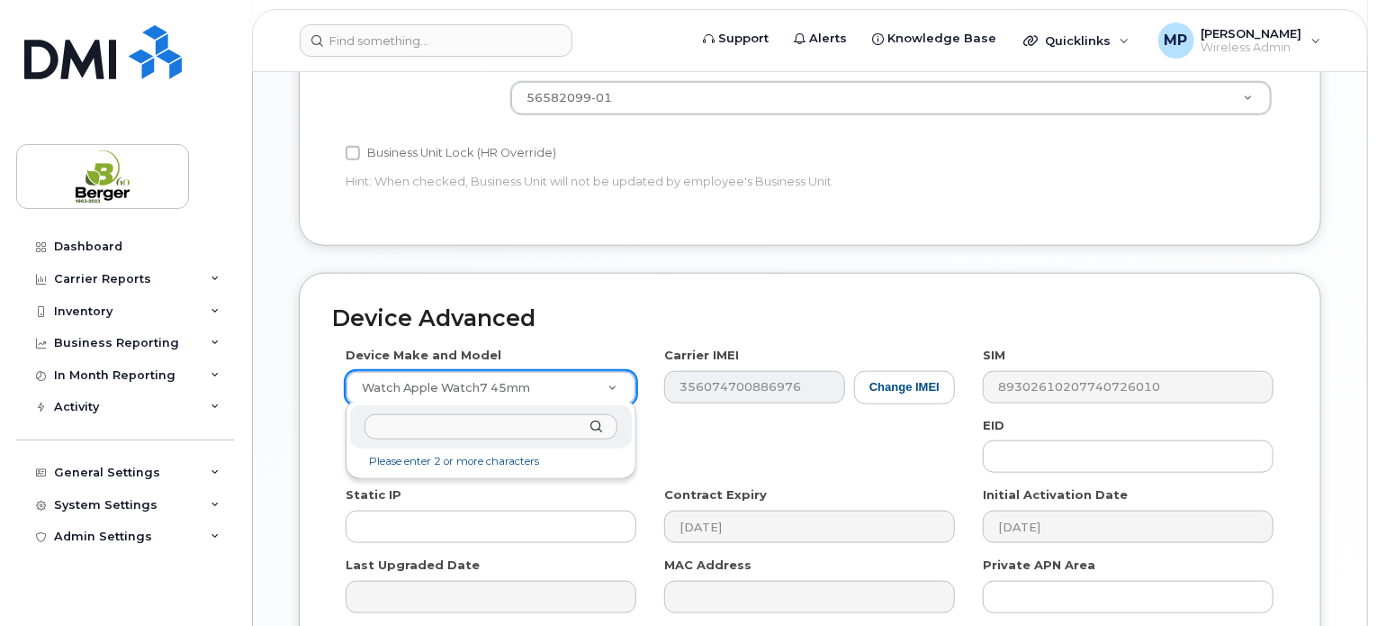
click at [465, 458] on li "Please enter 2 or more characters" at bounding box center [491, 461] width 275 height 19
paste input "Apple Watch4 44mm"
type input "Apple Watch4 44mm"
select select "2174"
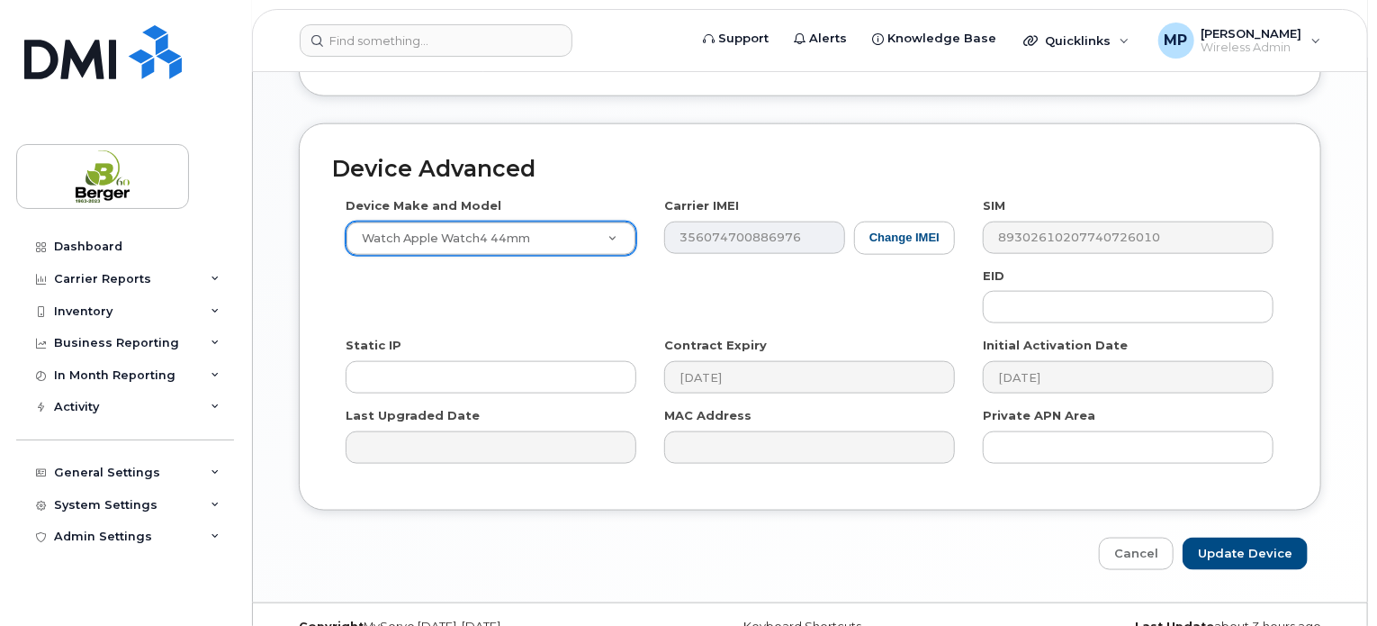
scroll to position [988, 0]
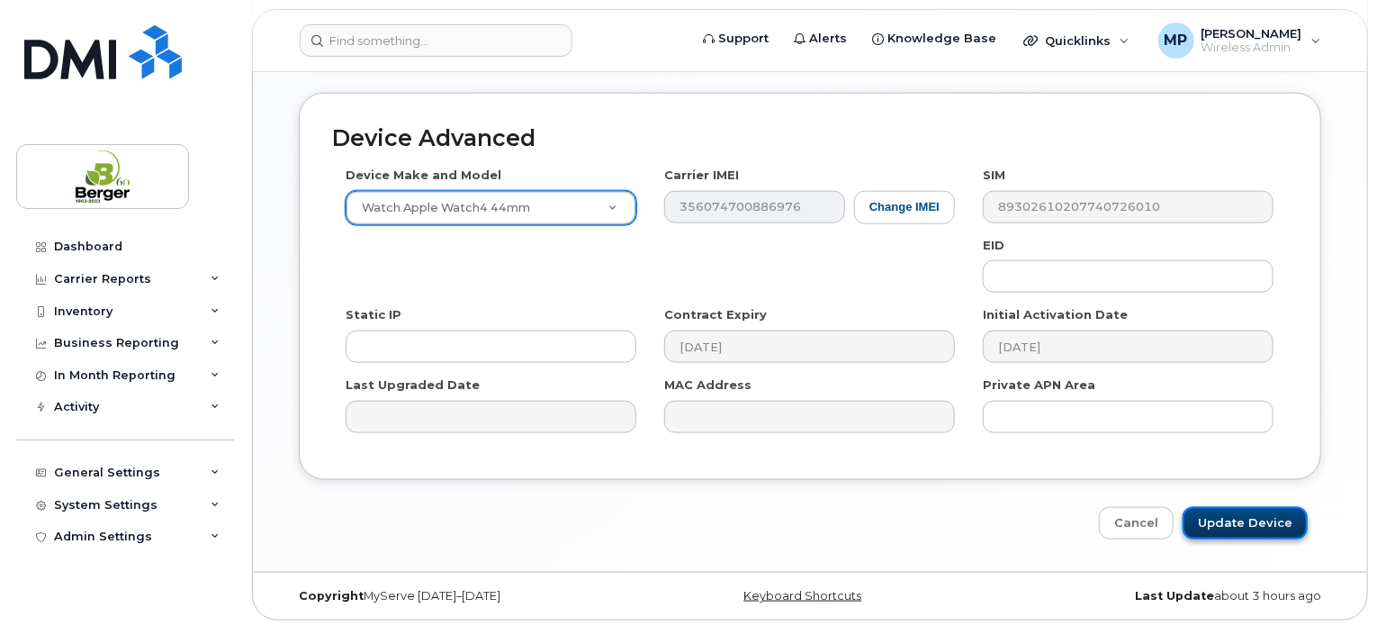
click at [1266, 525] on input "Update Device" at bounding box center [1245, 523] width 125 height 33
type input "Saving..."
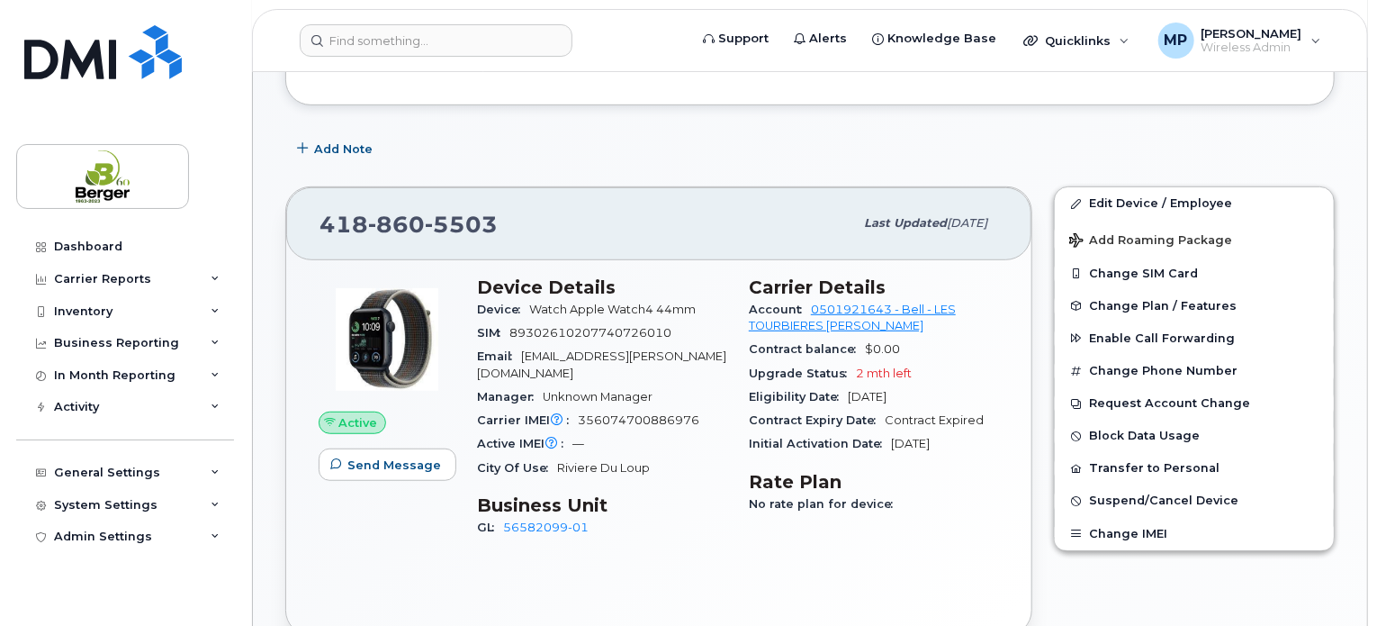
scroll to position [360, 0]
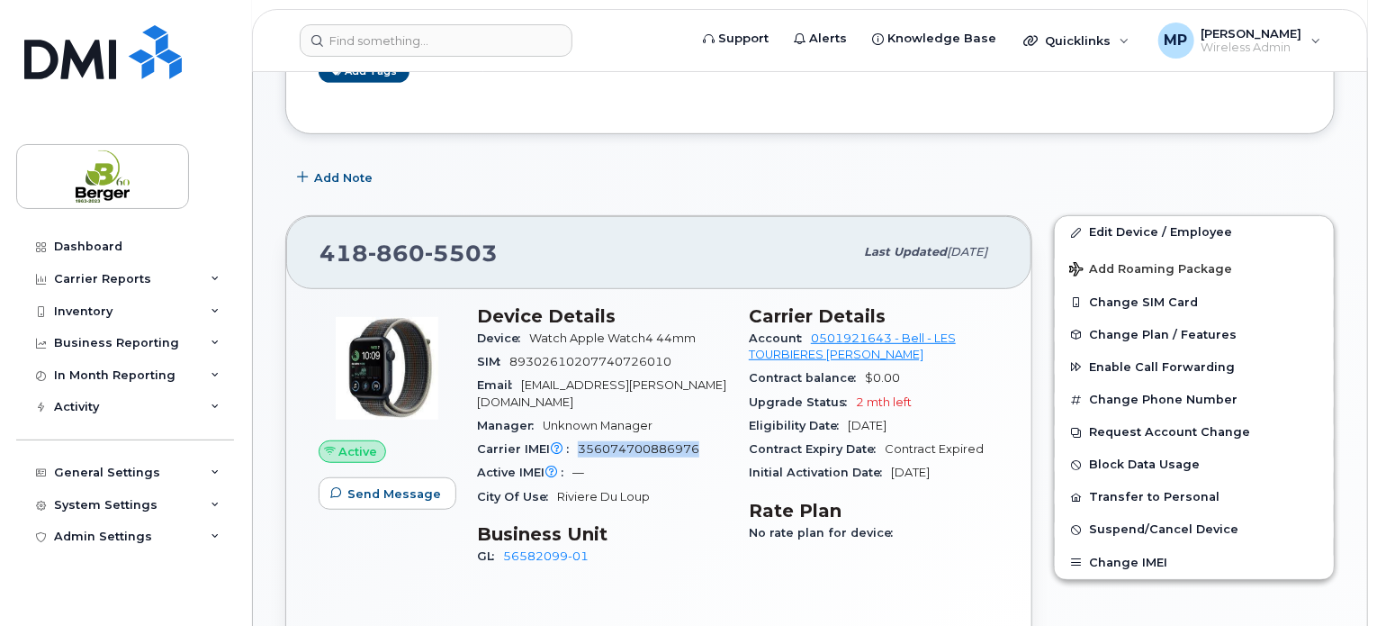
drag, startPoint x: 579, startPoint y: 432, endPoint x: 716, endPoint y: 428, distance: 137.8
click at [716, 437] on div "Carrier IMEI Carrier IMEI is reported during the last billing cycle or change o…" at bounding box center [602, 448] width 250 height 23
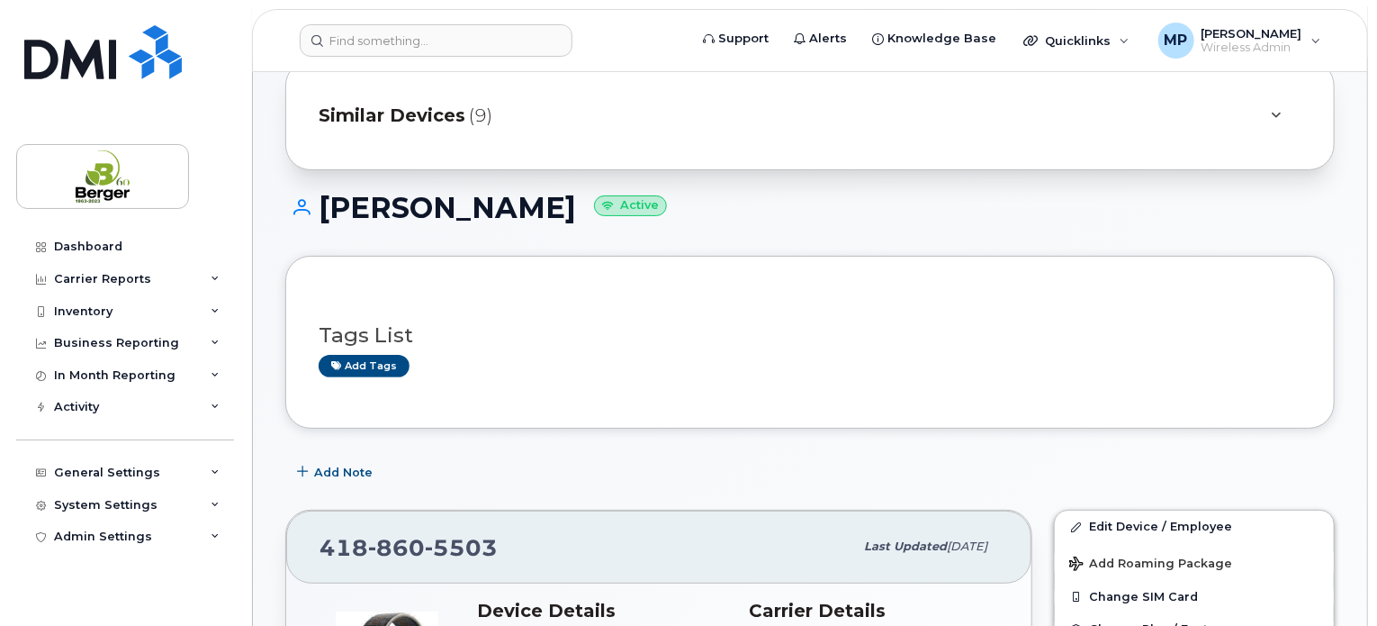
scroll to position [0, 0]
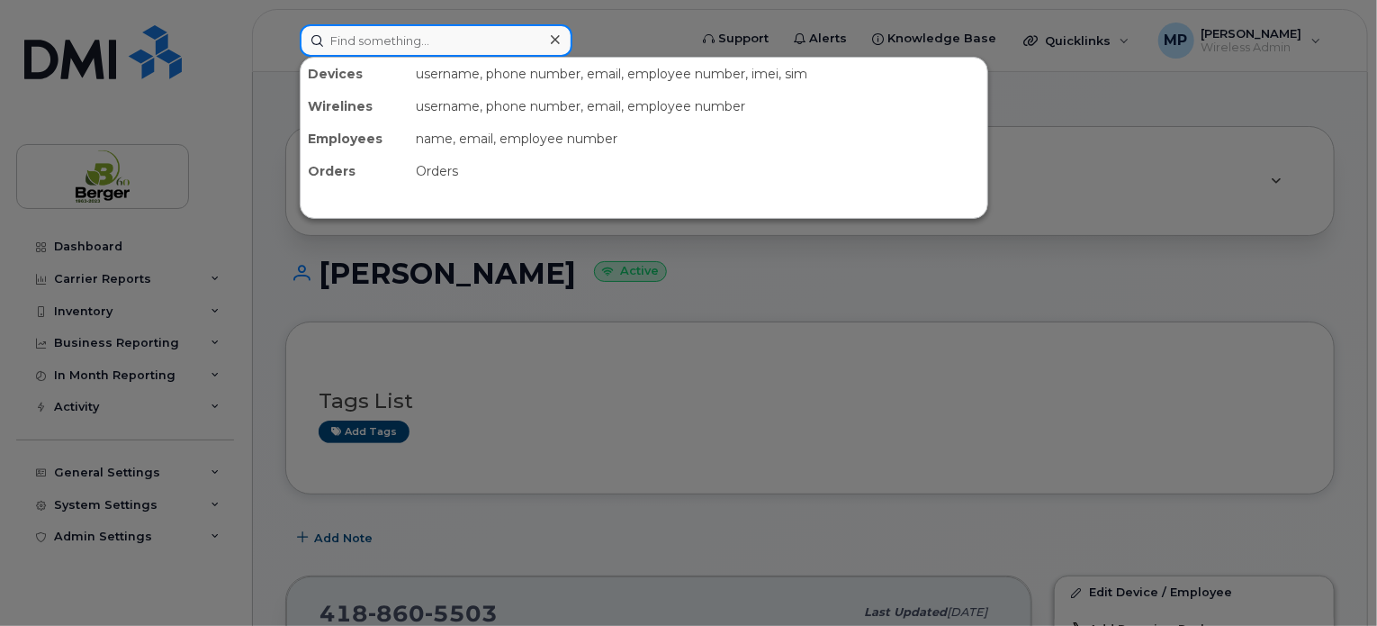
click at [417, 42] on input at bounding box center [436, 40] width 273 height 32
paste input "418-714-1565"
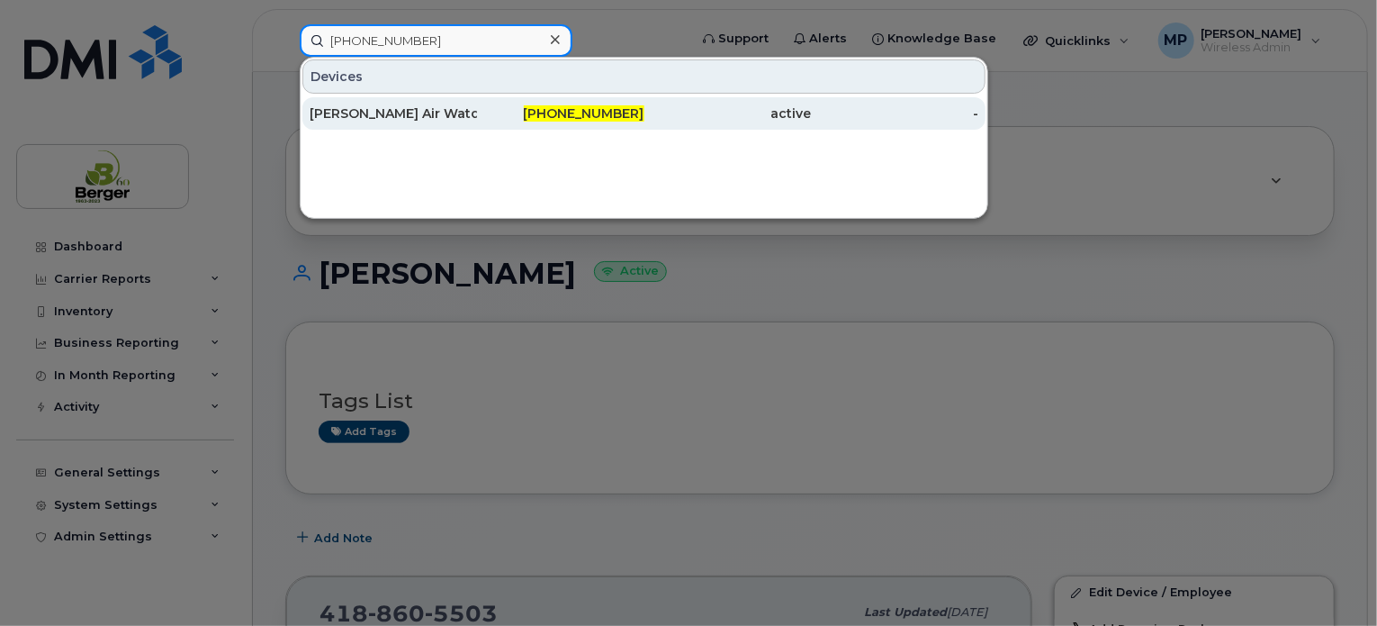
type input "418-714-1565"
click at [427, 109] on div "[PERSON_NAME] Air Watch" at bounding box center [393, 113] width 167 height 18
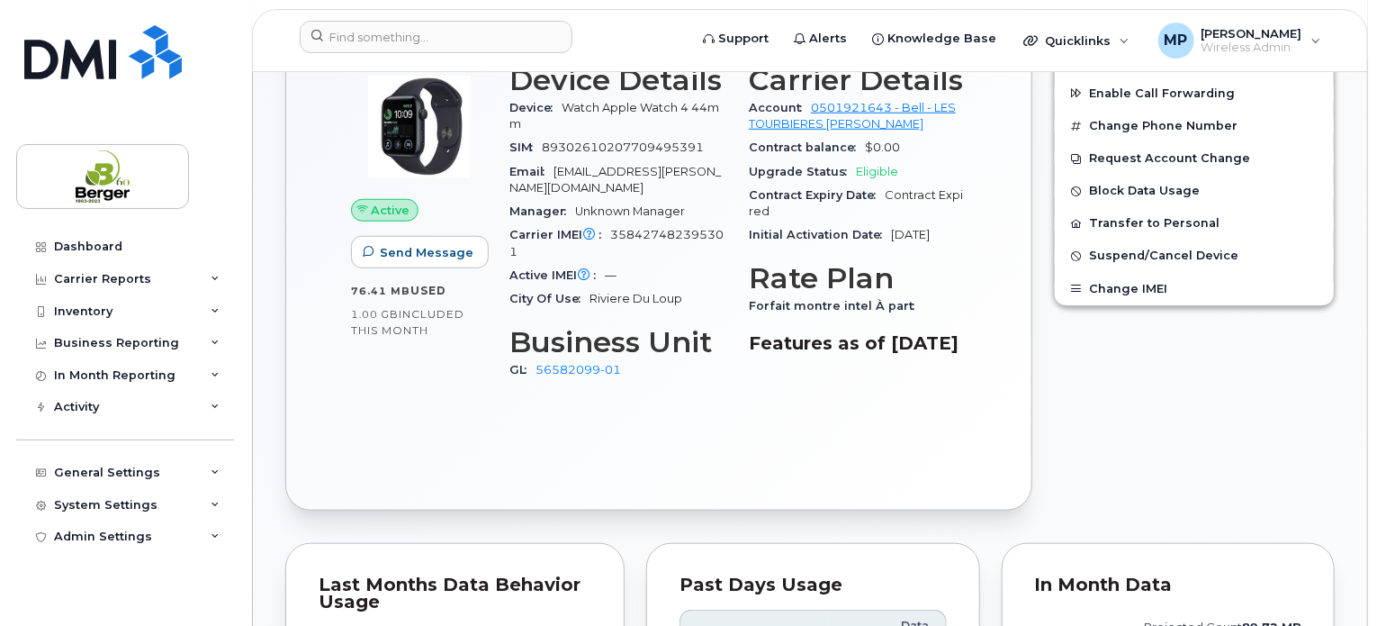
scroll to position [360, 0]
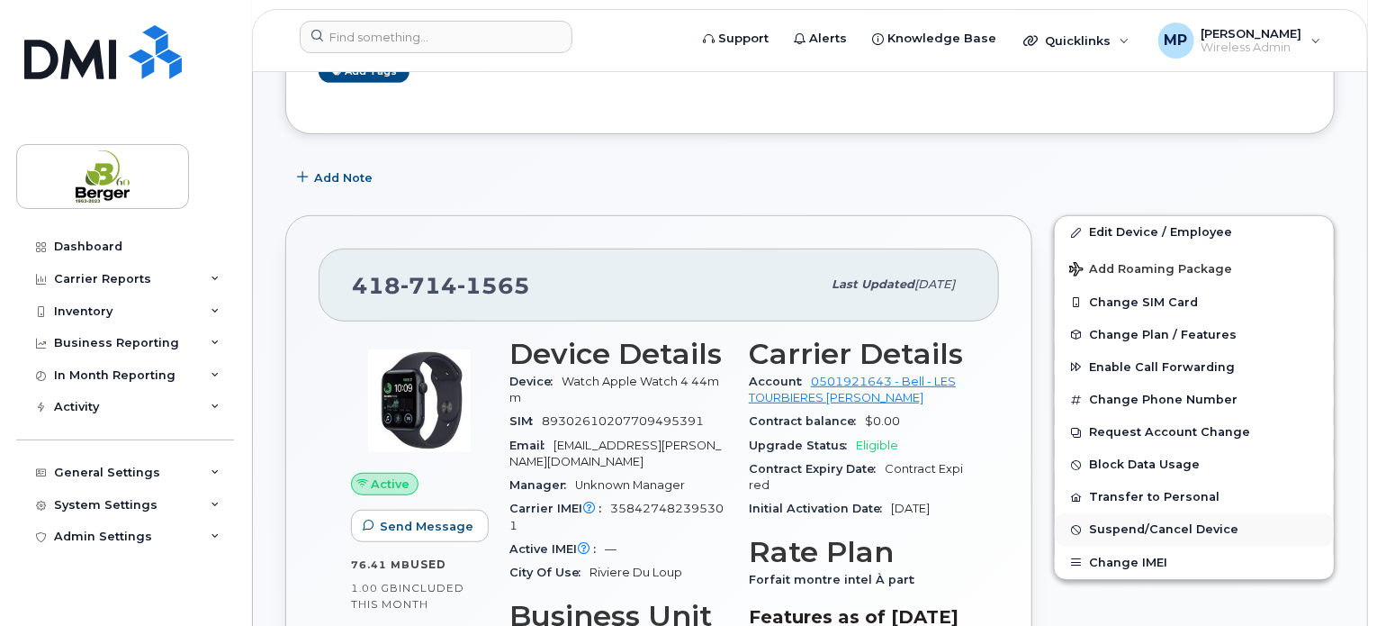
click at [1141, 525] on span "Suspend/Cancel Device" at bounding box center [1163, 530] width 149 height 14
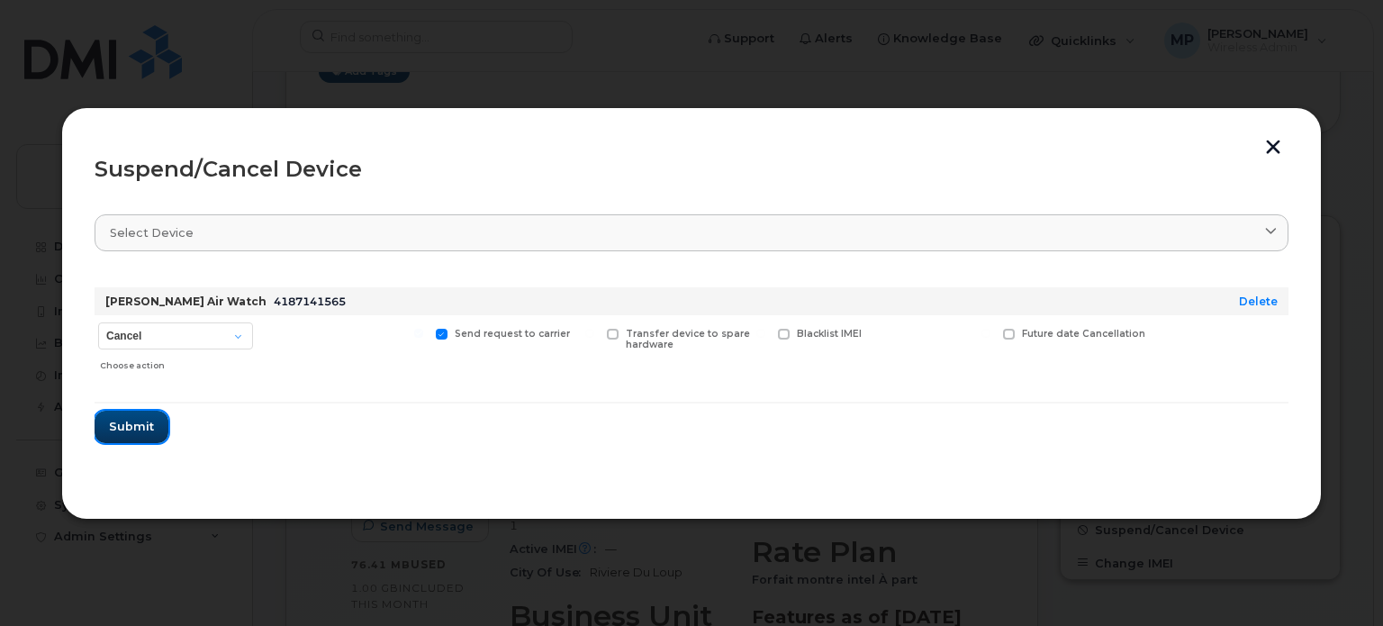
click at [155, 422] on button "Submit" at bounding box center [132, 426] width 74 height 32
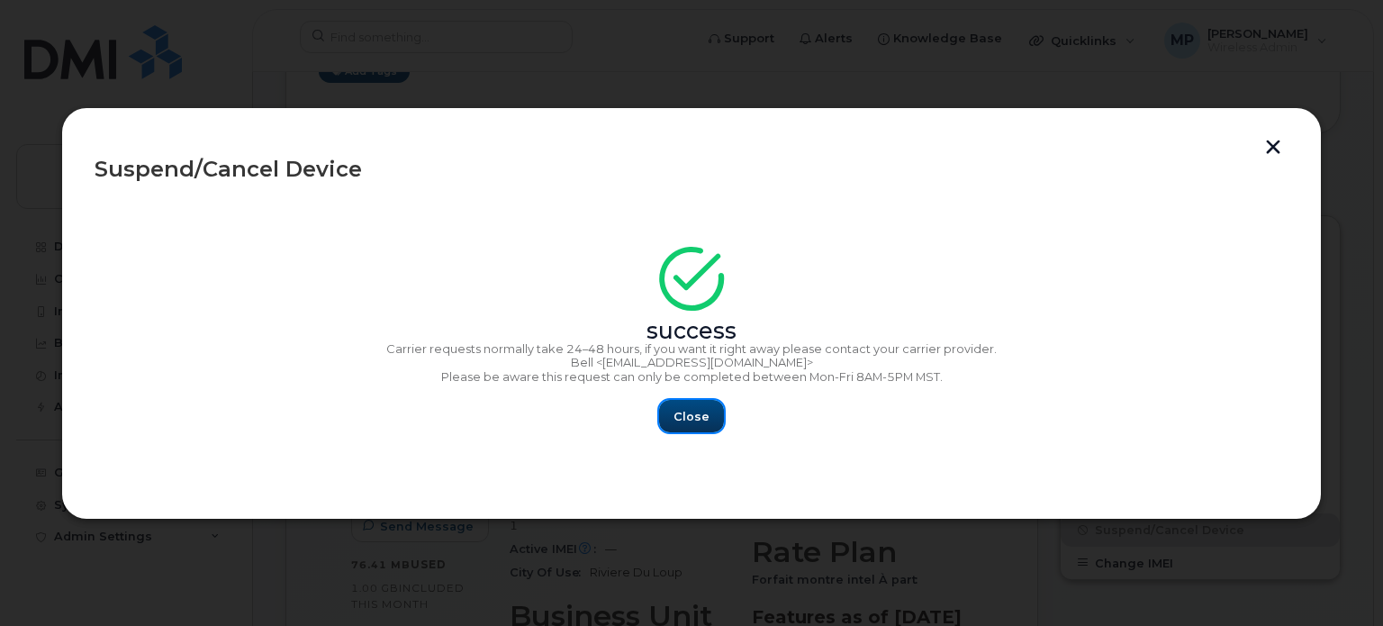
click at [694, 416] on span "Close" at bounding box center [691, 416] width 36 height 17
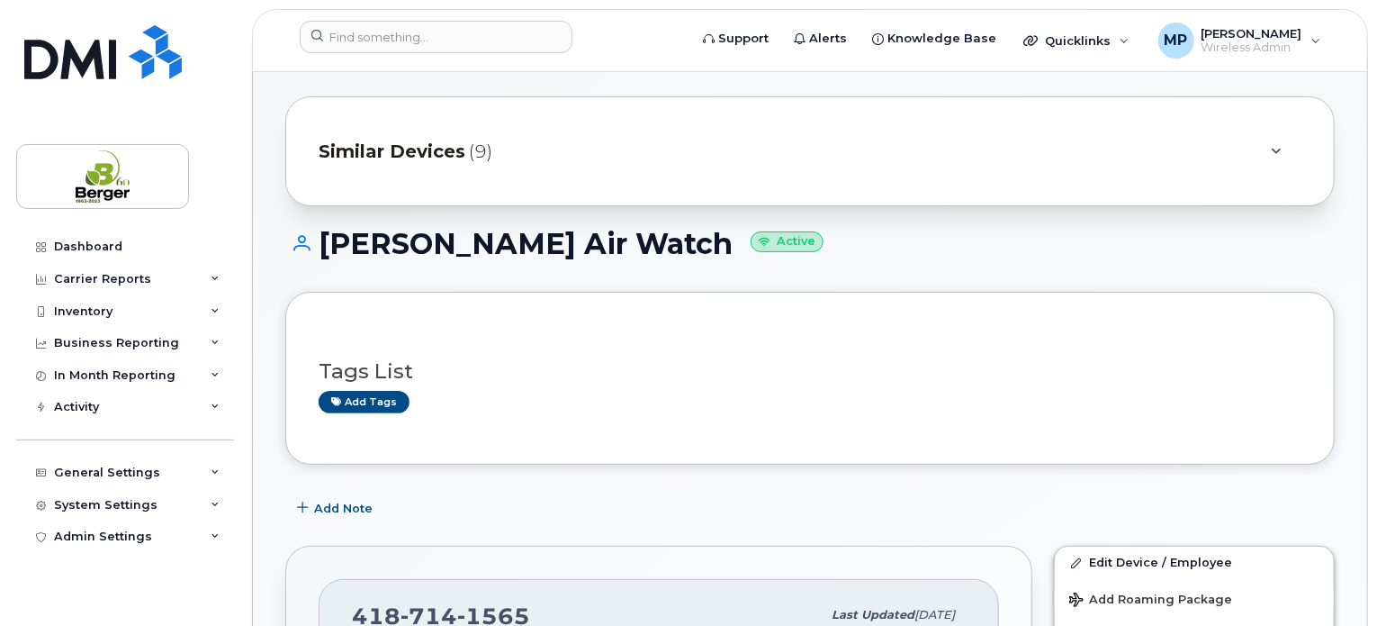
scroll to position [0, 0]
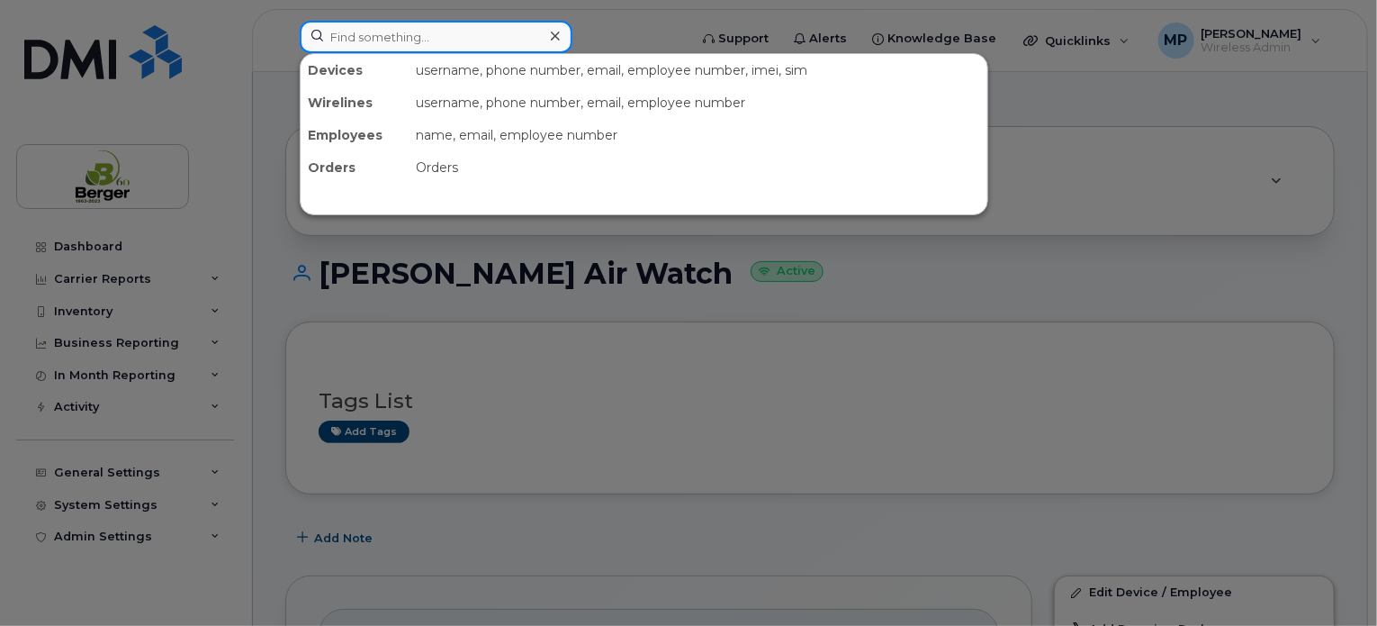
click at [383, 35] on input at bounding box center [436, 37] width 273 height 32
paste input "418-860-5503"
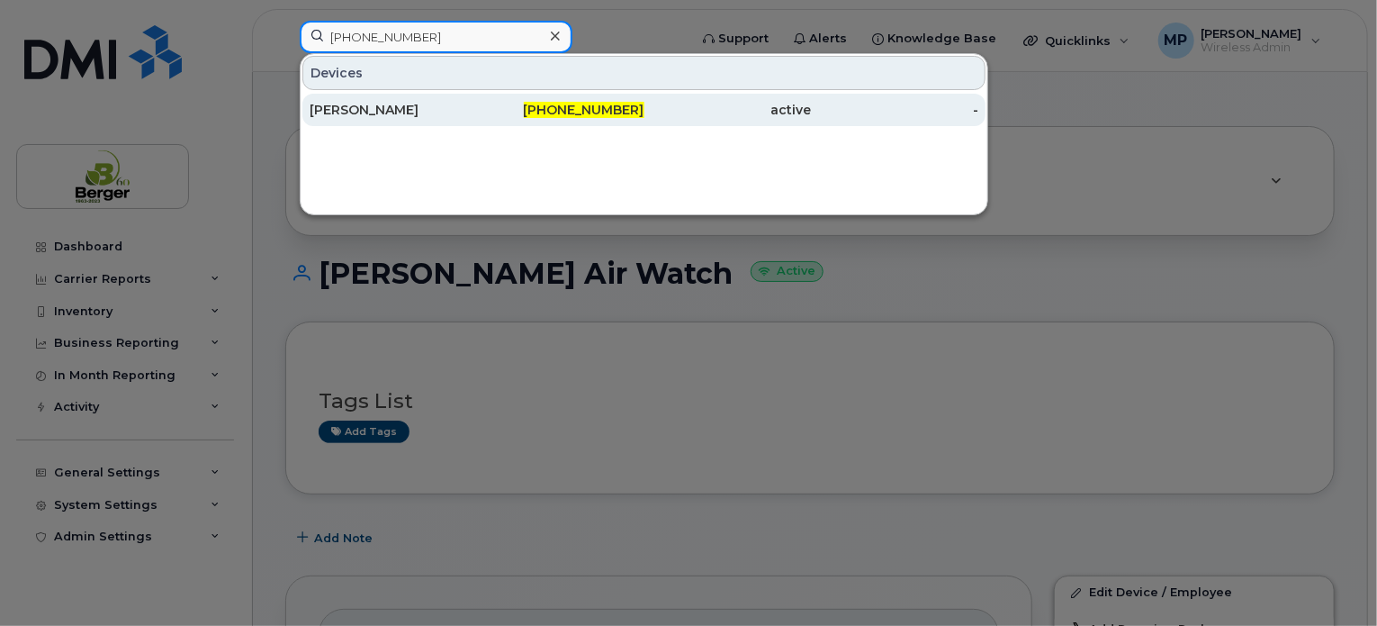
type input "418-860-5503"
click at [477, 122] on div "[PERSON_NAME]" at bounding box center [560, 110] width 167 height 32
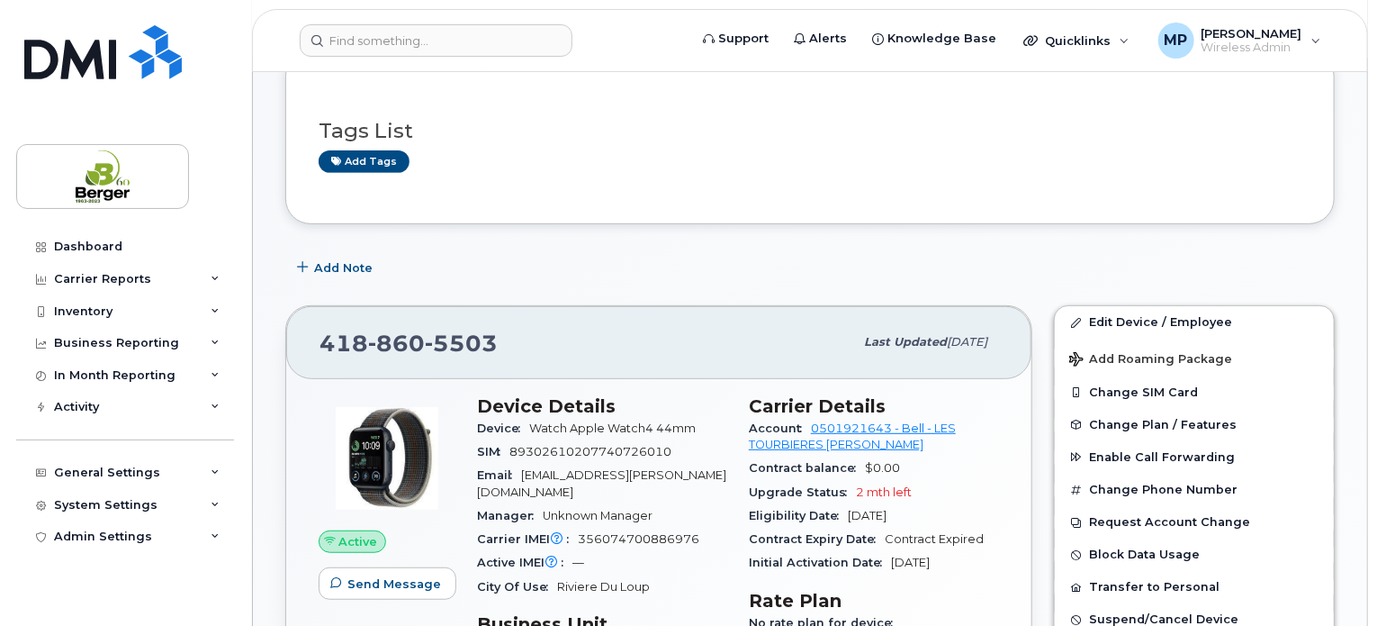
scroll to position [422, 0]
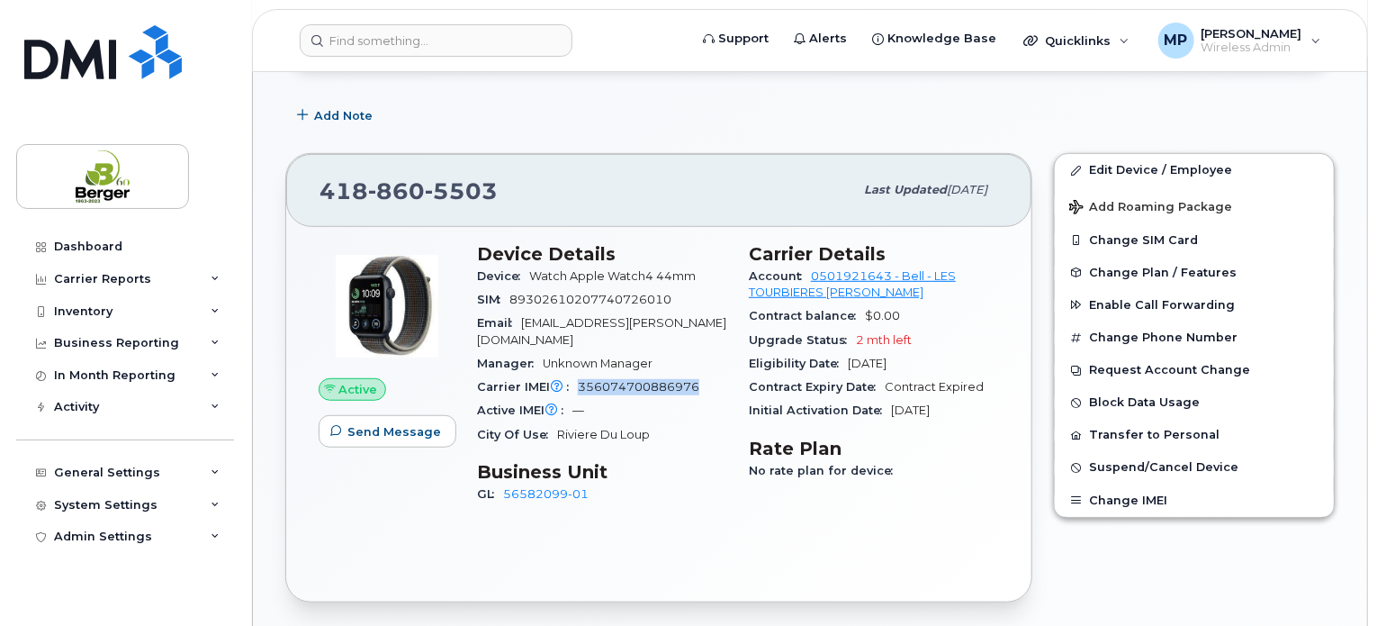
drag, startPoint x: 695, startPoint y: 370, endPoint x: 573, endPoint y: 366, distance: 121.6
click at [573, 375] on div "Carrier IMEI Carrier IMEI is reported during the last billing cycle or change o…" at bounding box center [602, 386] width 250 height 23
copy span "356074700886976"
